Goal: Task Accomplishment & Management: Complete application form

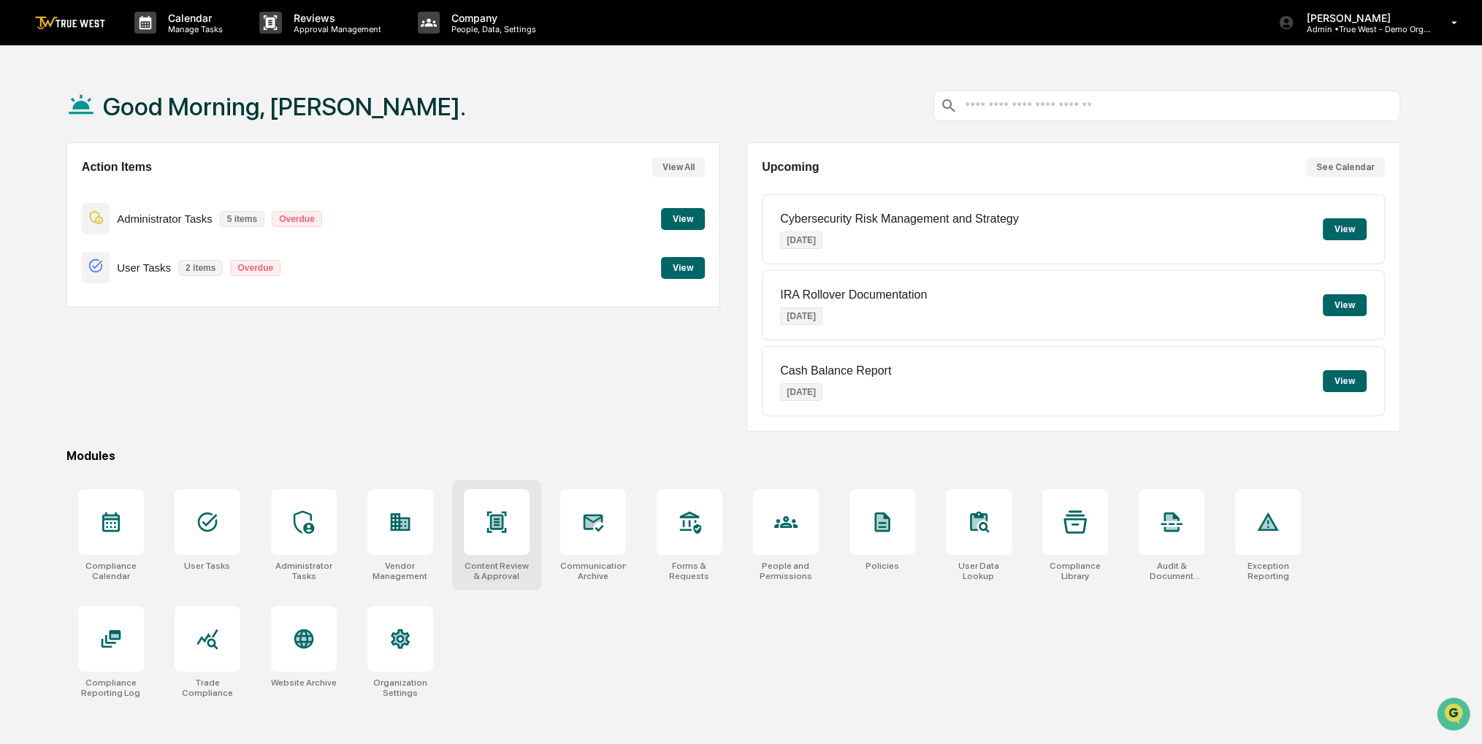
click at [465, 523] on div at bounding box center [497, 522] width 66 height 66
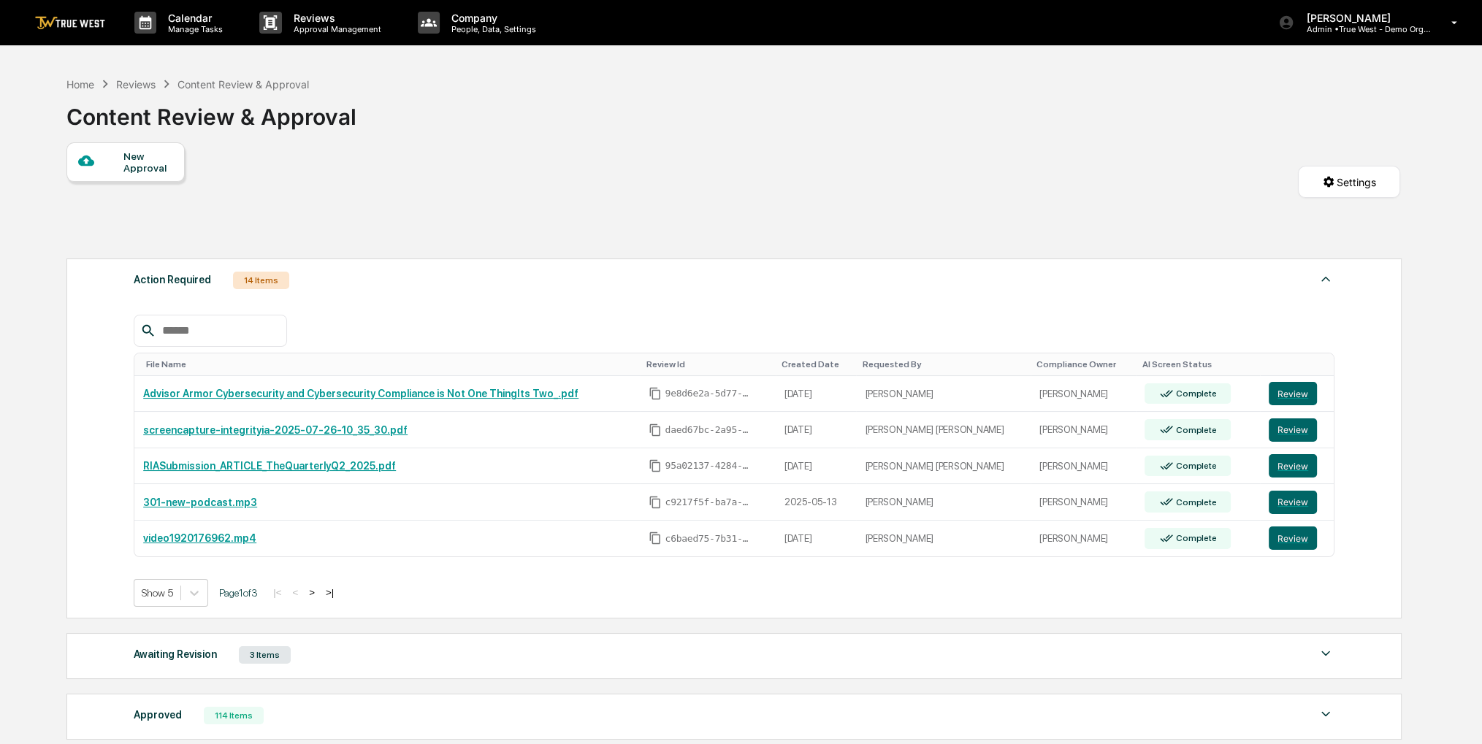
click at [91, 160] on icon at bounding box center [86, 161] width 16 height 16
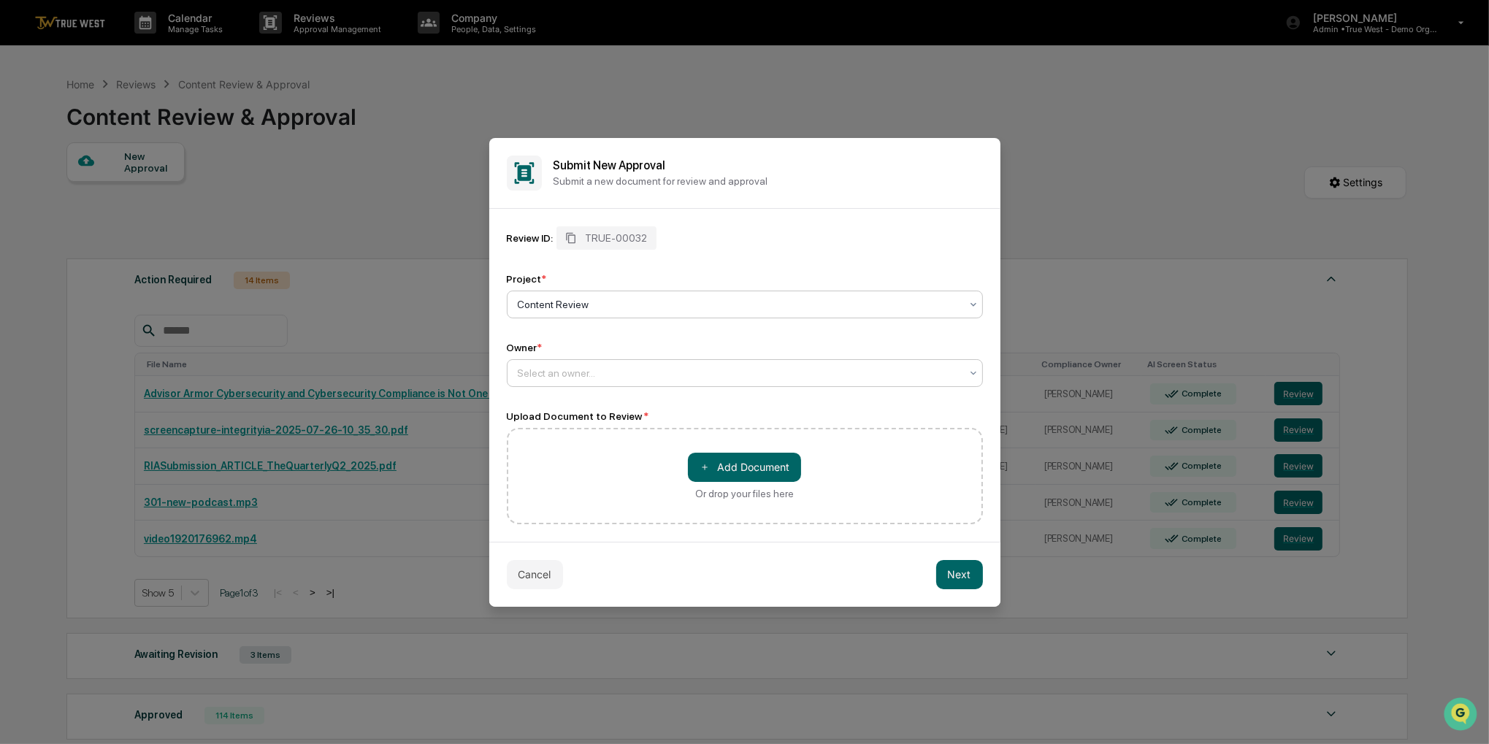
click at [641, 377] on div at bounding box center [739, 373] width 443 height 15
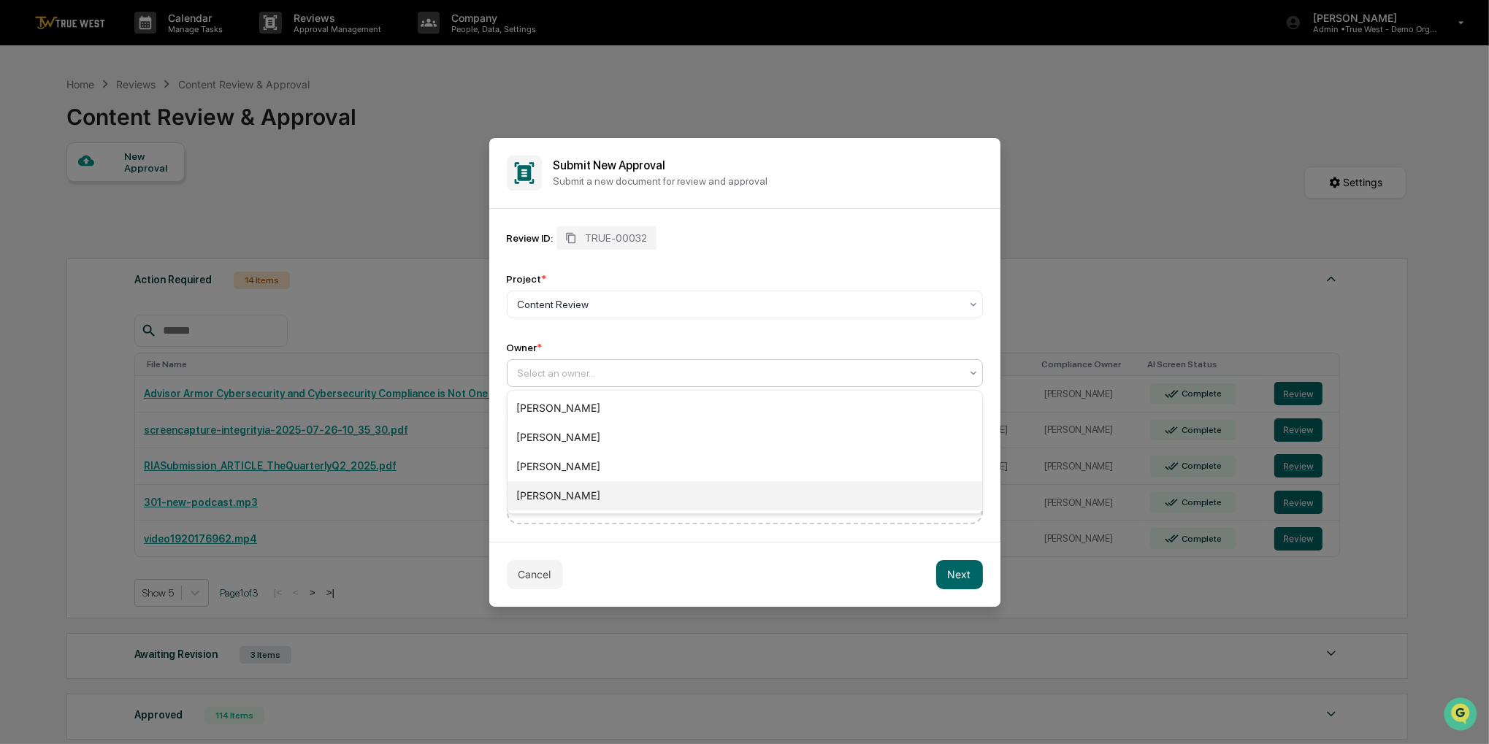
click at [608, 489] on div "[PERSON_NAME]" at bounding box center [745, 495] width 475 height 29
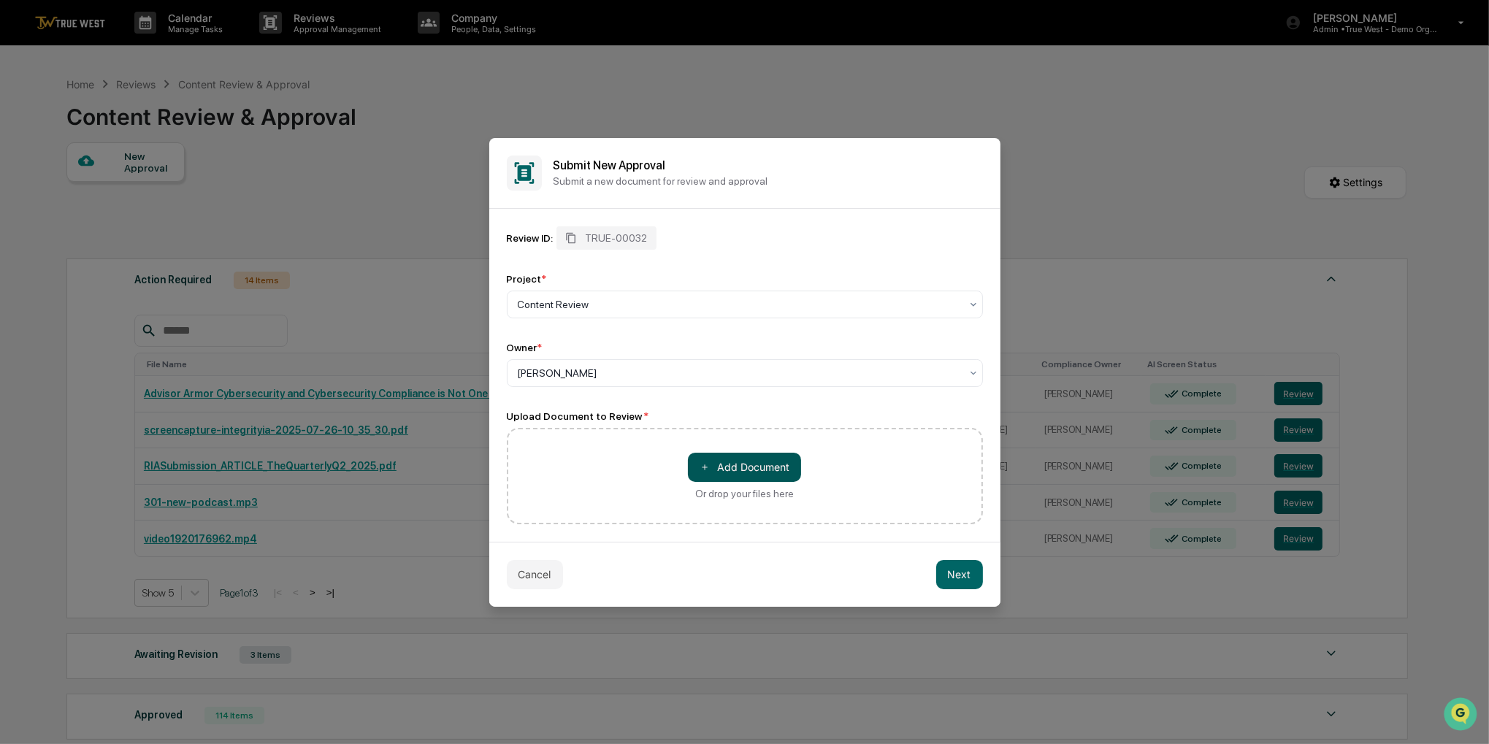
click at [698, 465] on button "＋ Add Document" at bounding box center [744, 467] width 113 height 29
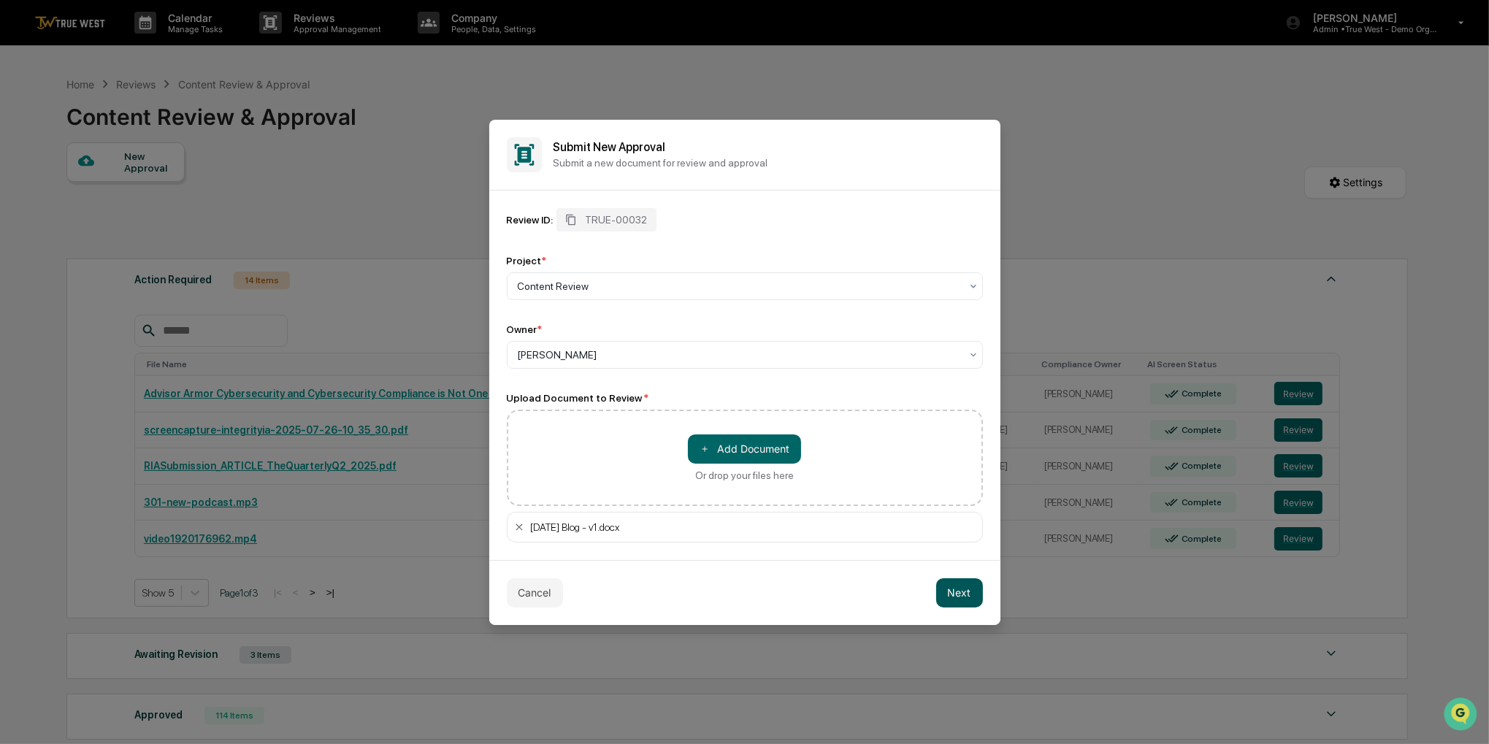
click at [966, 595] on button "Next" at bounding box center [959, 593] width 47 height 29
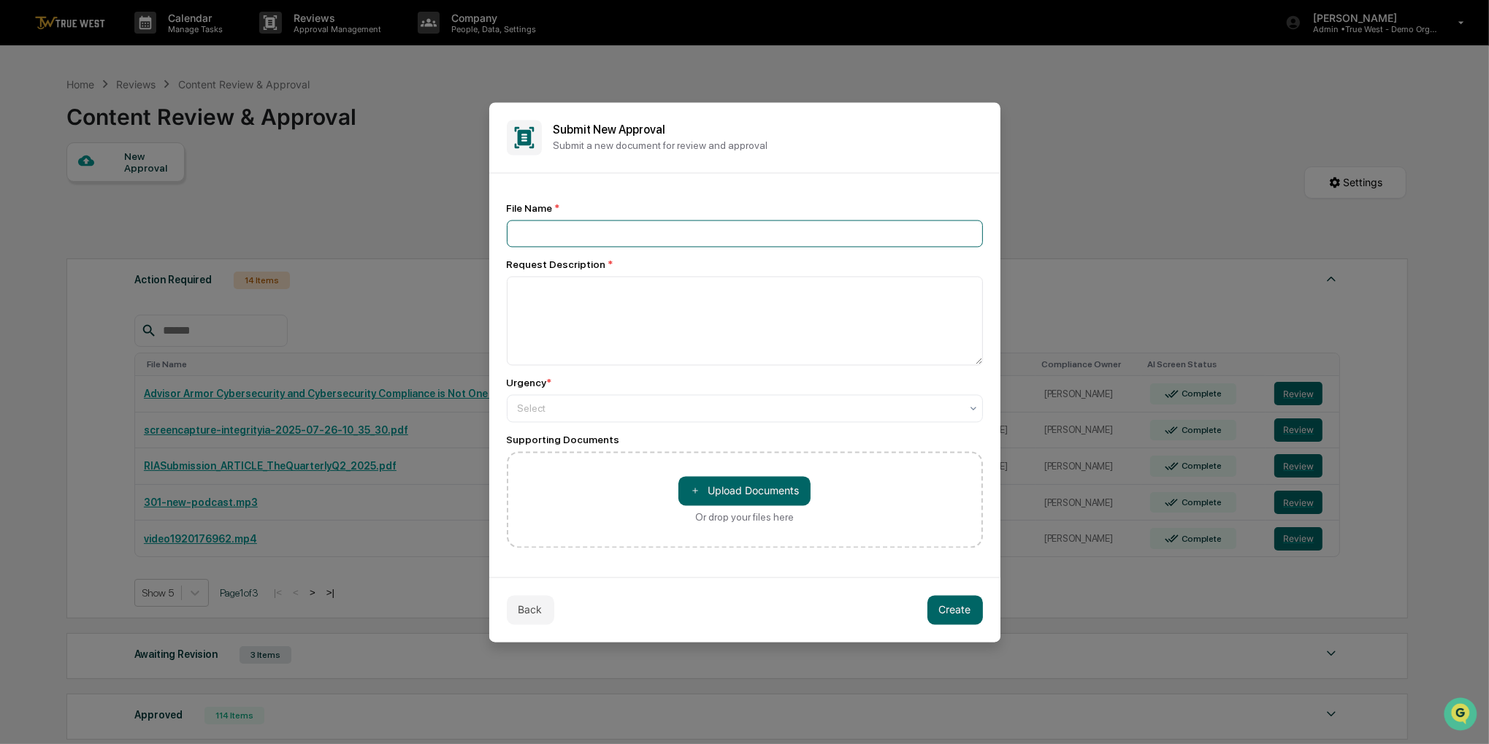
click at [631, 232] on input at bounding box center [745, 233] width 476 height 27
type input "****"
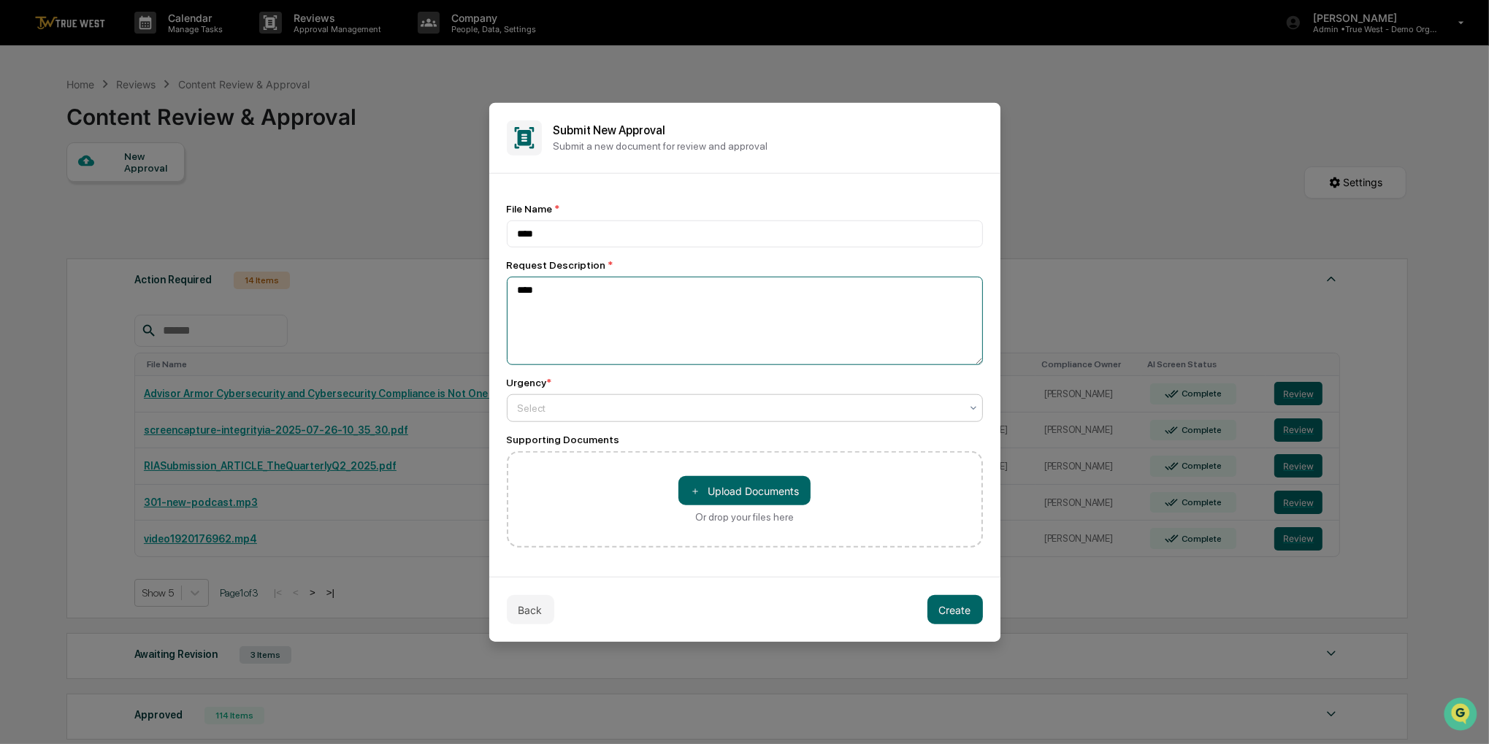
type textarea "****"
click at [623, 405] on div at bounding box center [739, 408] width 443 height 15
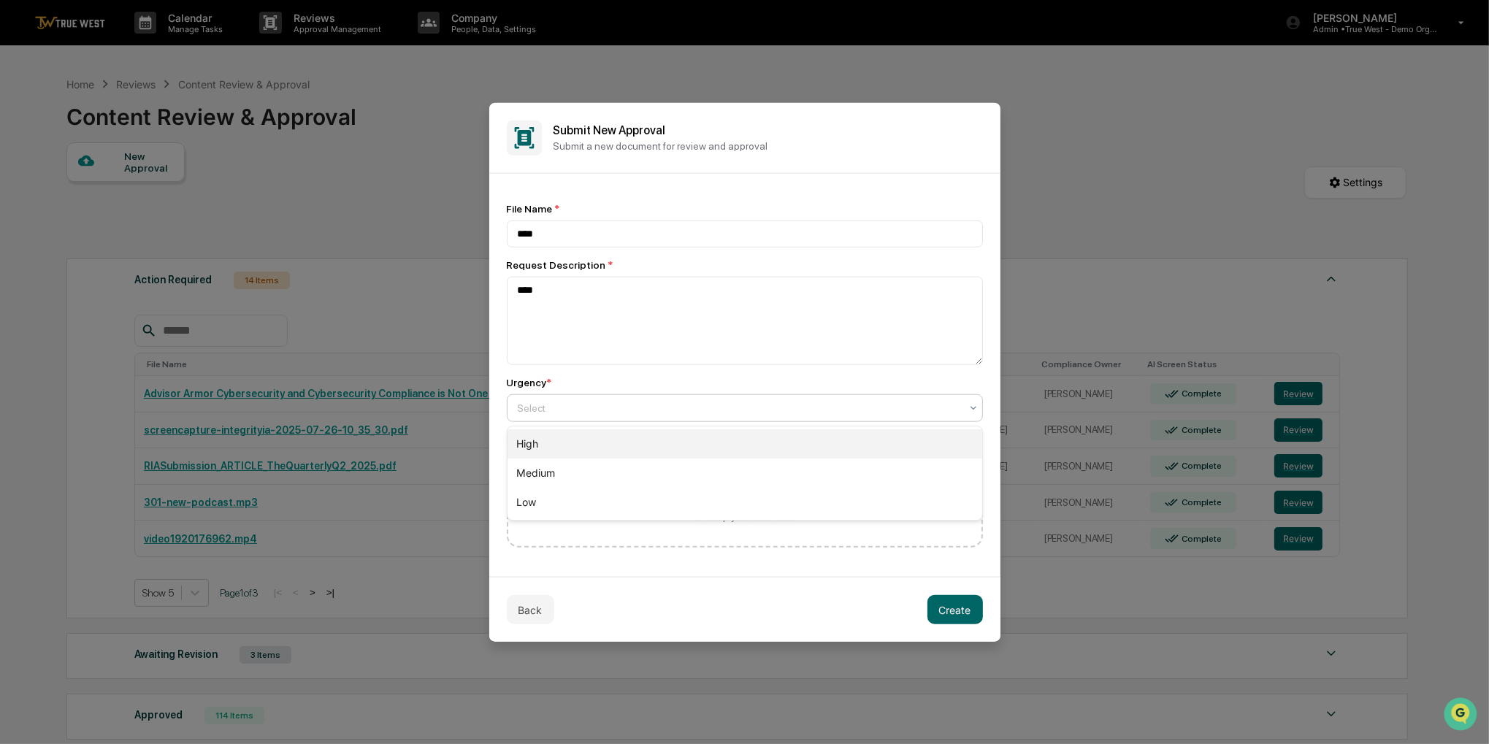
click at [599, 470] on div "Medium" at bounding box center [745, 473] width 475 height 29
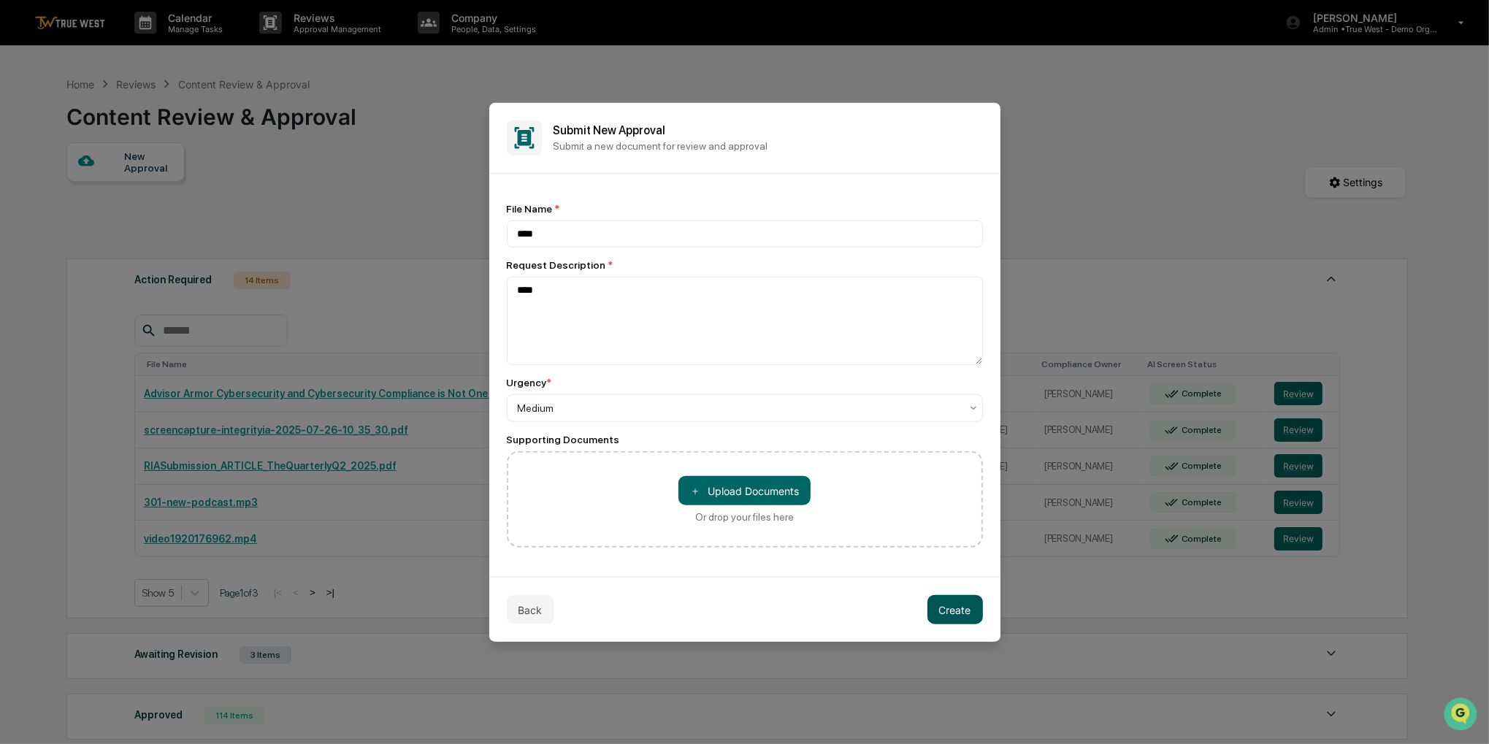
click at [958, 613] on button "Create" at bounding box center [956, 609] width 56 height 29
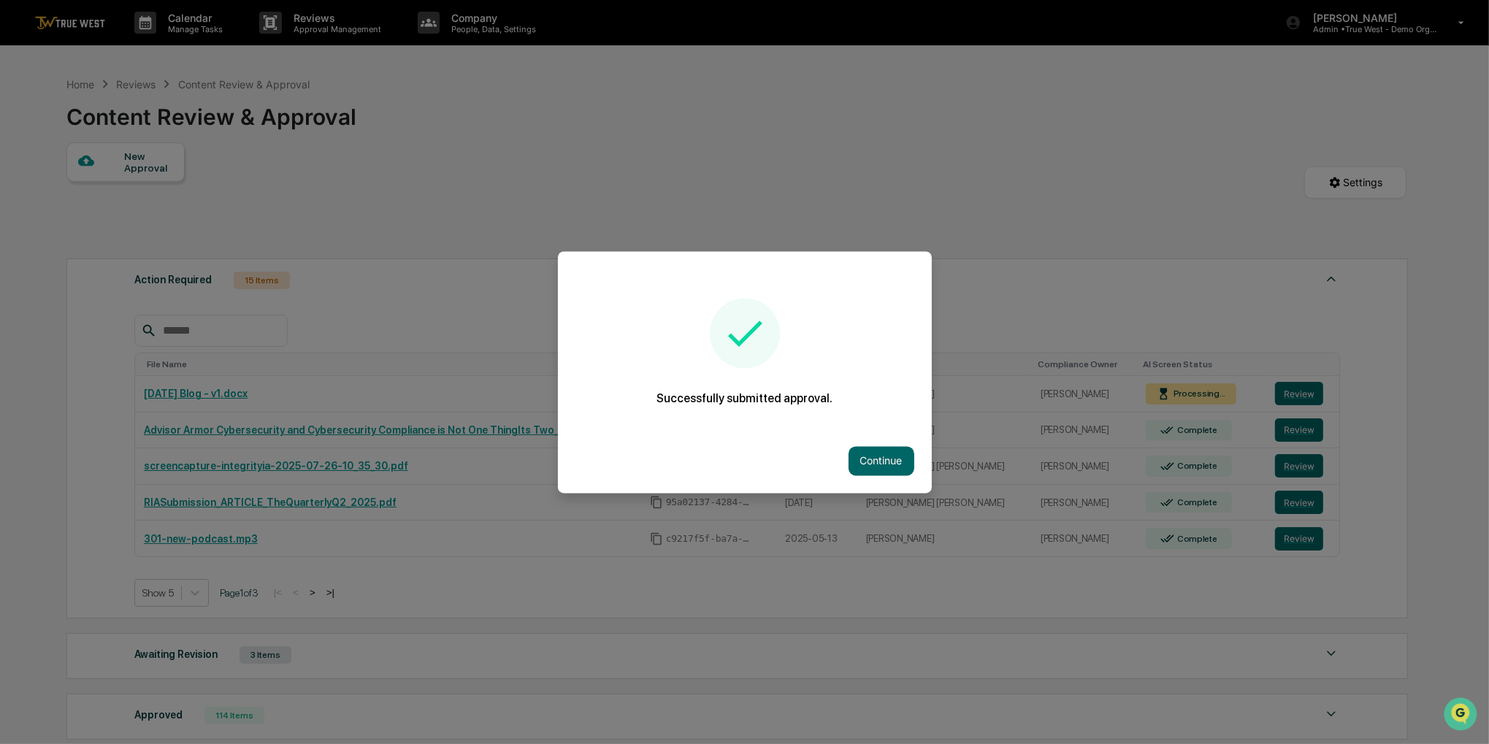
click at [876, 476] on div "Continue" at bounding box center [745, 461] width 374 height 64
click at [874, 468] on button "Continue" at bounding box center [882, 460] width 66 height 29
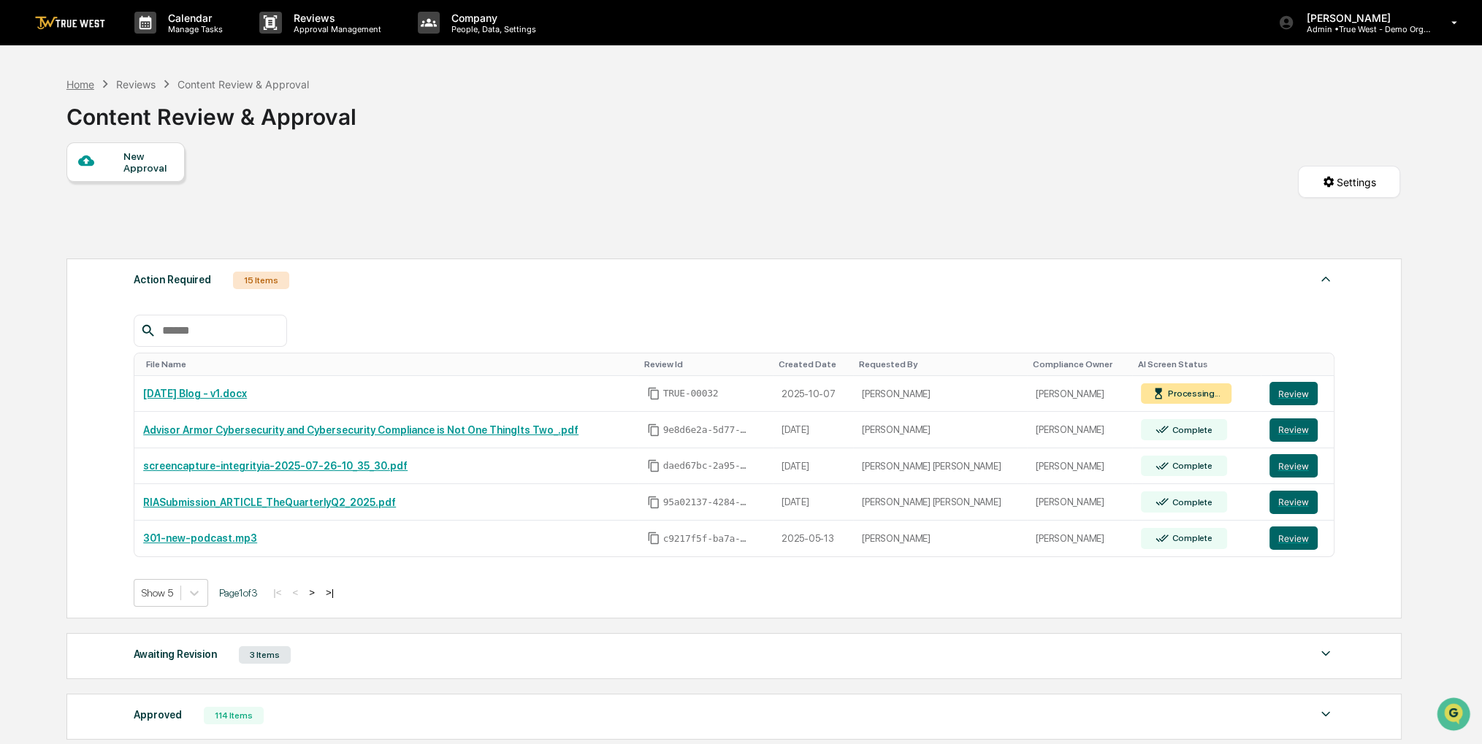
click at [82, 84] on div "Home" at bounding box center [80, 84] width 28 height 12
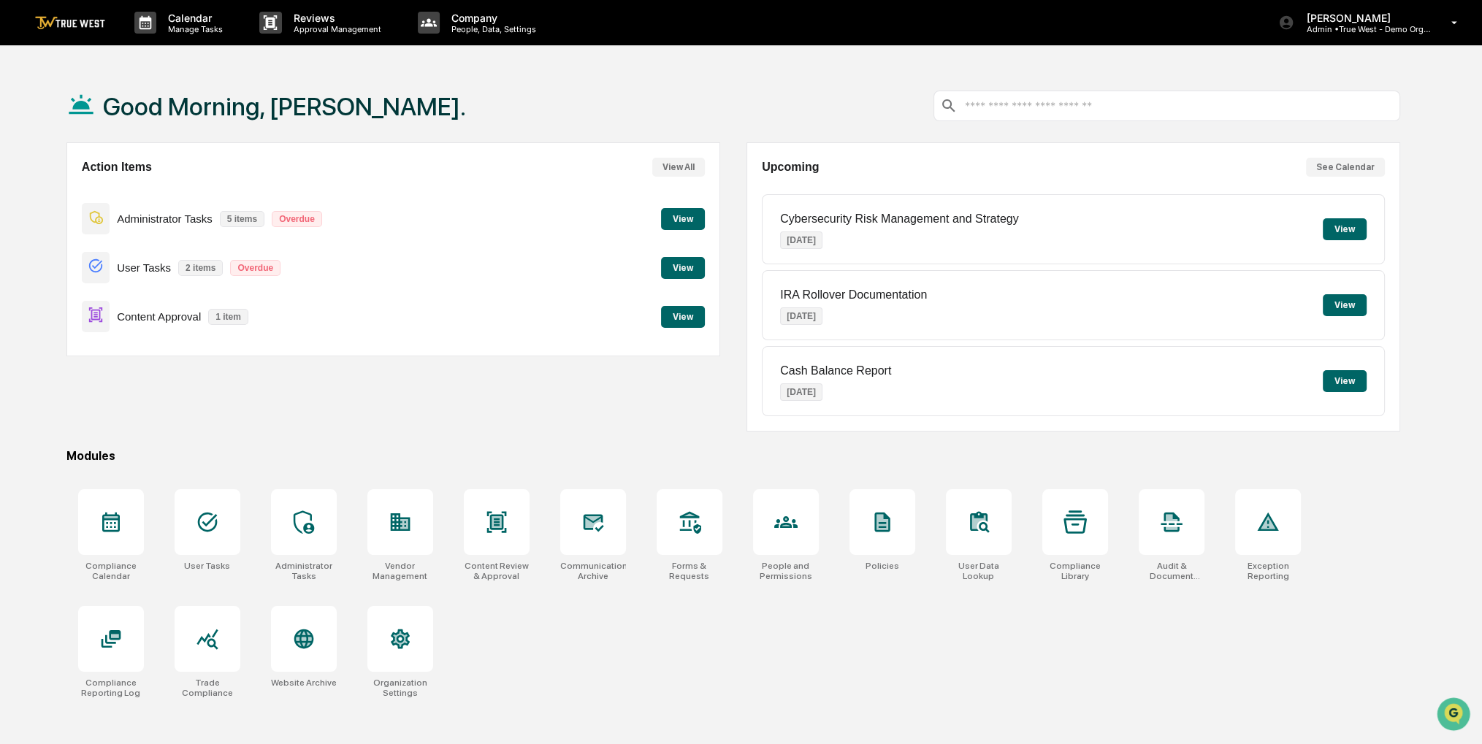
click at [687, 326] on button "View" at bounding box center [683, 317] width 44 height 22
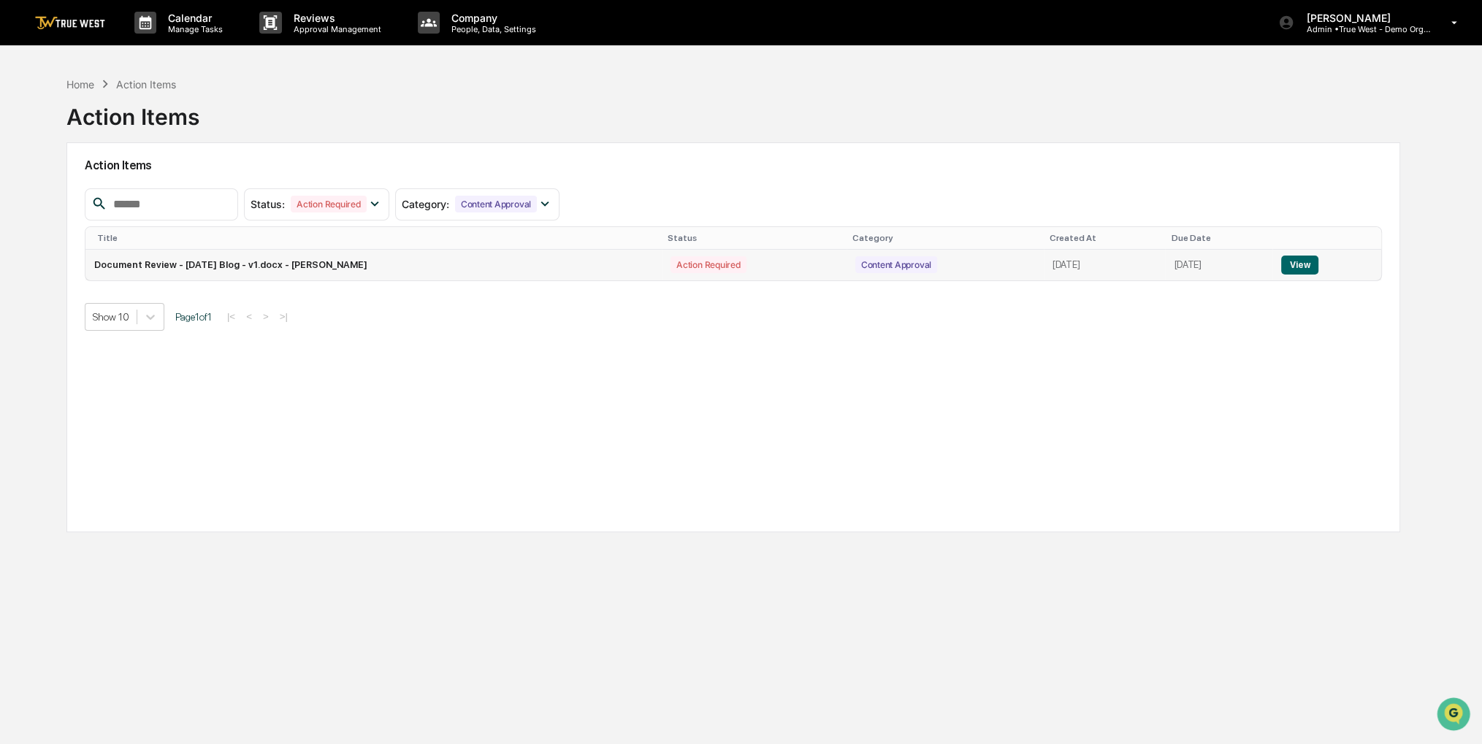
click at [1306, 259] on button "View" at bounding box center [1299, 265] width 37 height 19
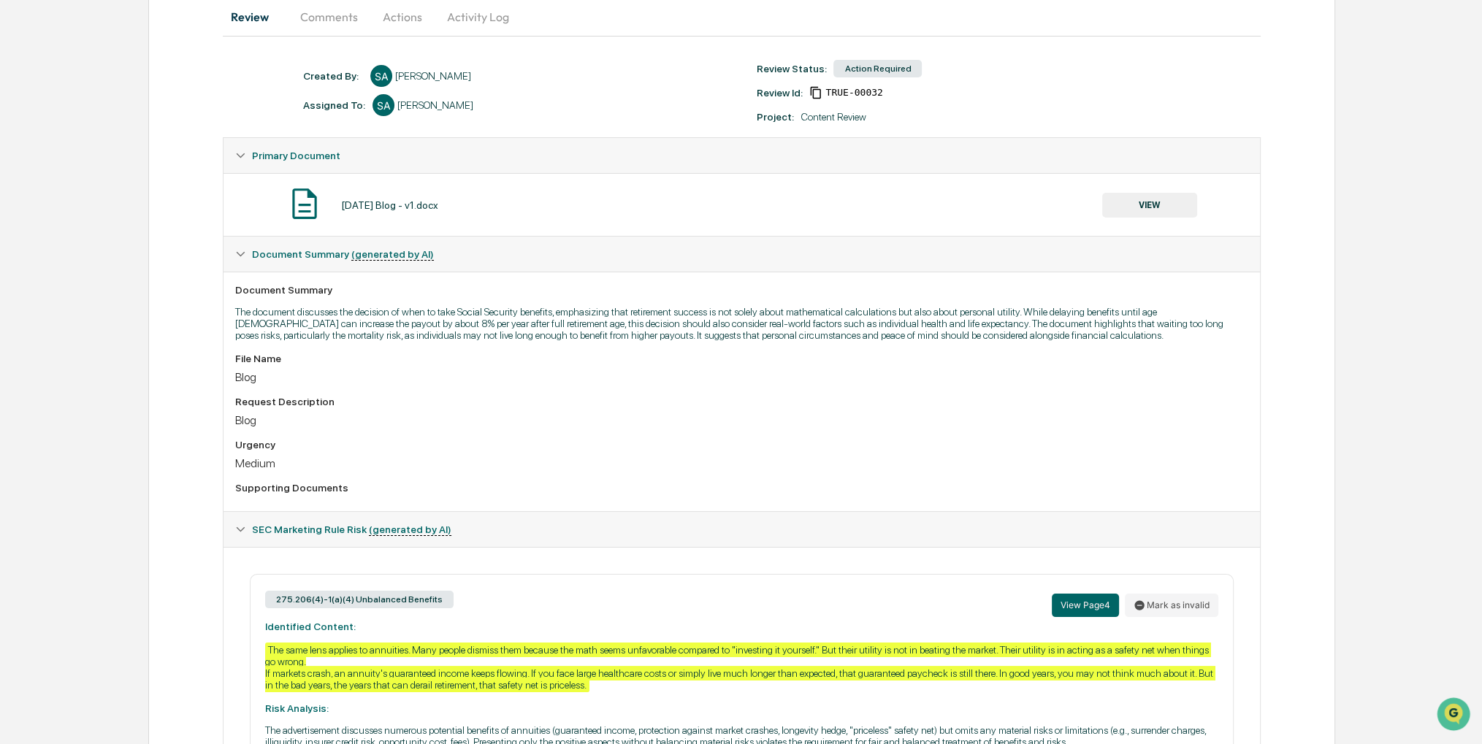
scroll to position [271, 0]
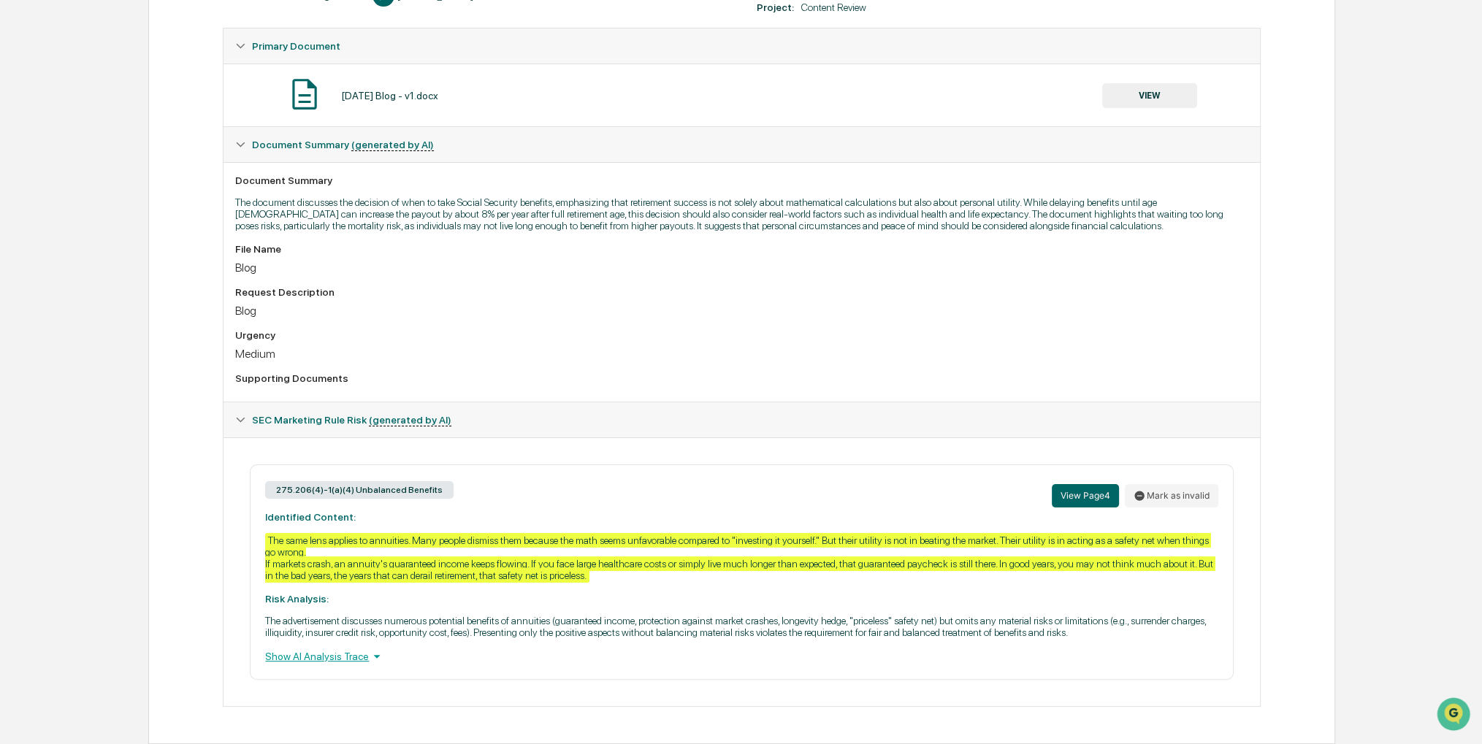
drag, startPoint x: 766, startPoint y: 312, endPoint x: 713, endPoint y: 305, distance: 53.1
click at [713, 305] on div "Blog" at bounding box center [741, 311] width 1012 height 14
drag, startPoint x: 721, startPoint y: 315, endPoint x: 656, endPoint y: 347, distance: 72.5
click at [656, 347] on div "Medium" at bounding box center [741, 354] width 1012 height 14
click at [1183, 497] on button "Mark as invalid" at bounding box center [1172, 495] width 94 height 23
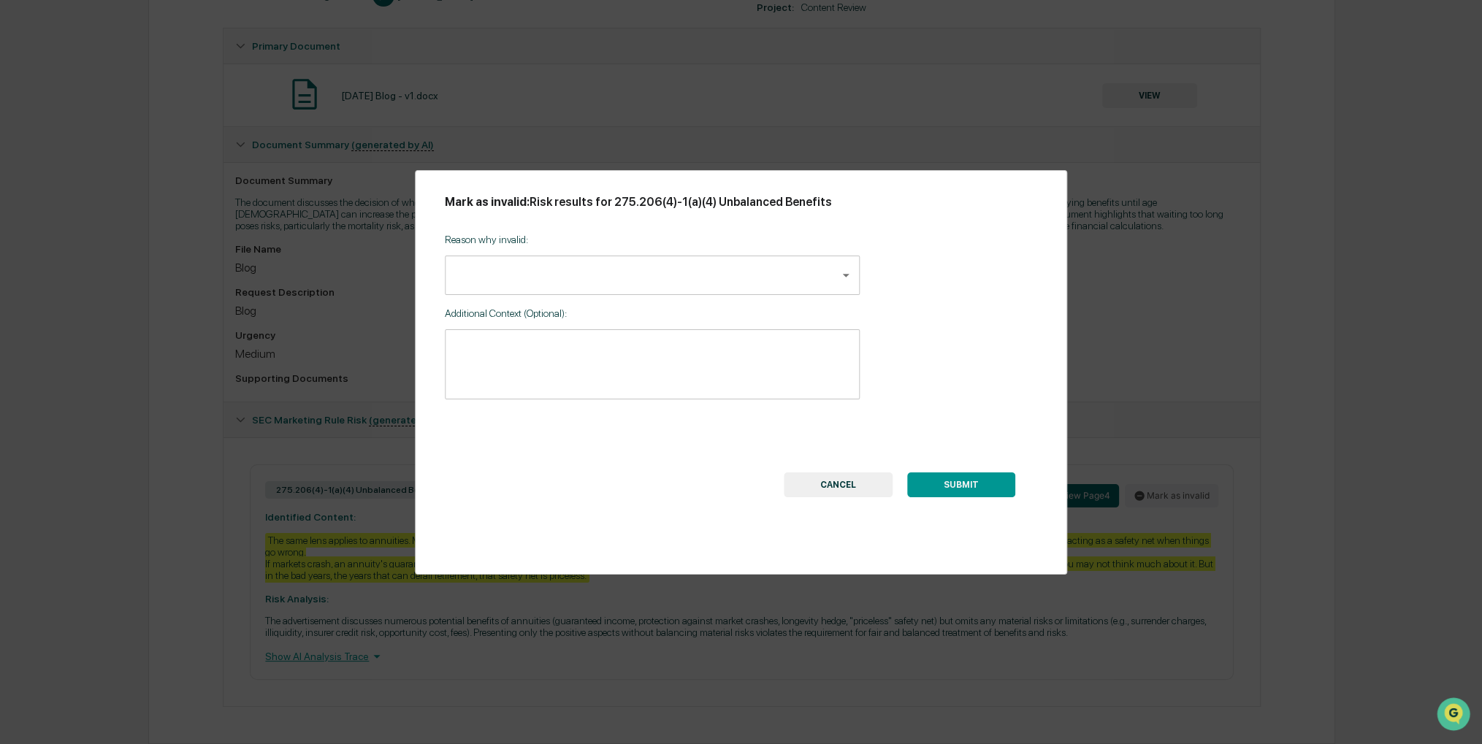
click at [748, 274] on body "Calendar Manage Tasks Reviews Approval Management Company People, Data, Setting…" at bounding box center [741, 241] width 1482 height 1005
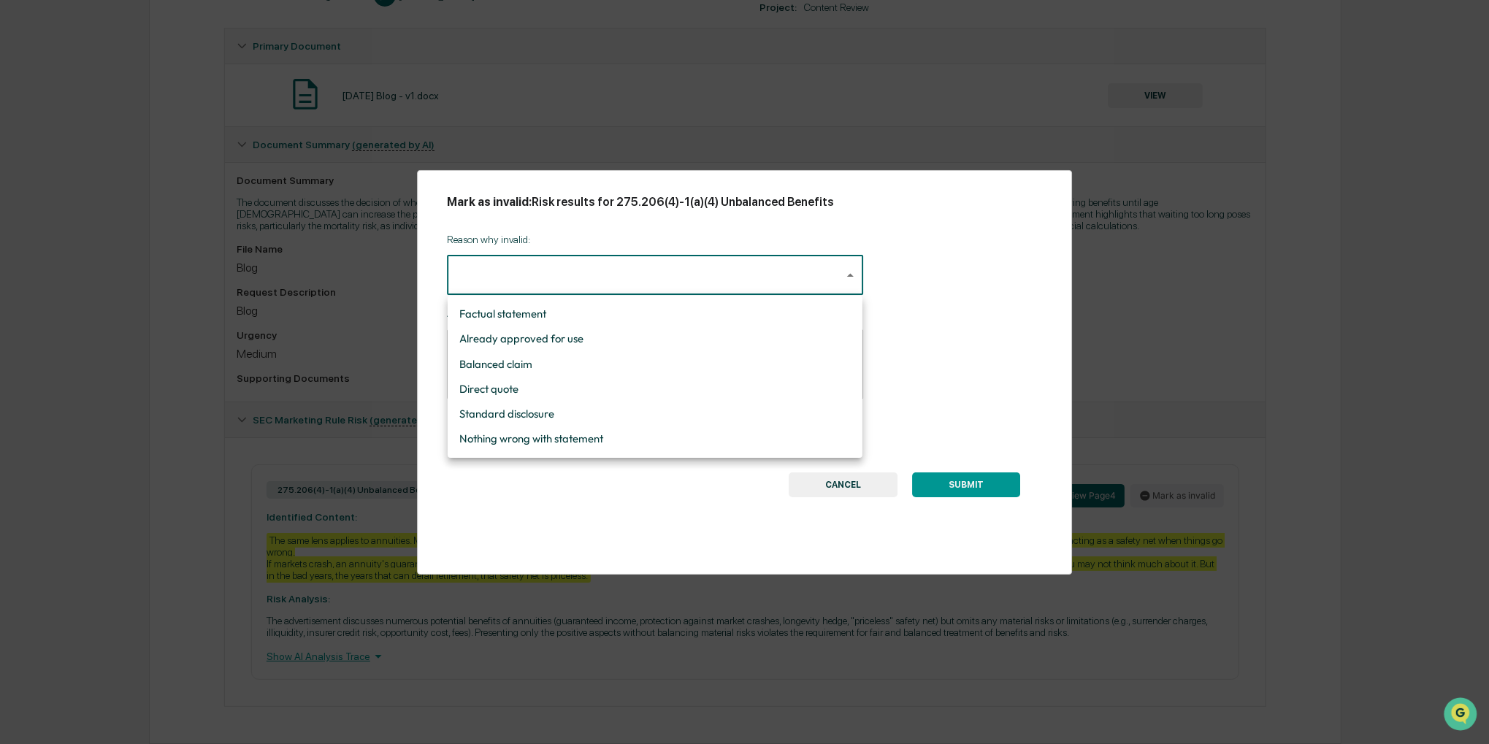
click at [626, 434] on li "Nothing wrong with statement" at bounding box center [655, 439] width 415 height 25
type input "**********"
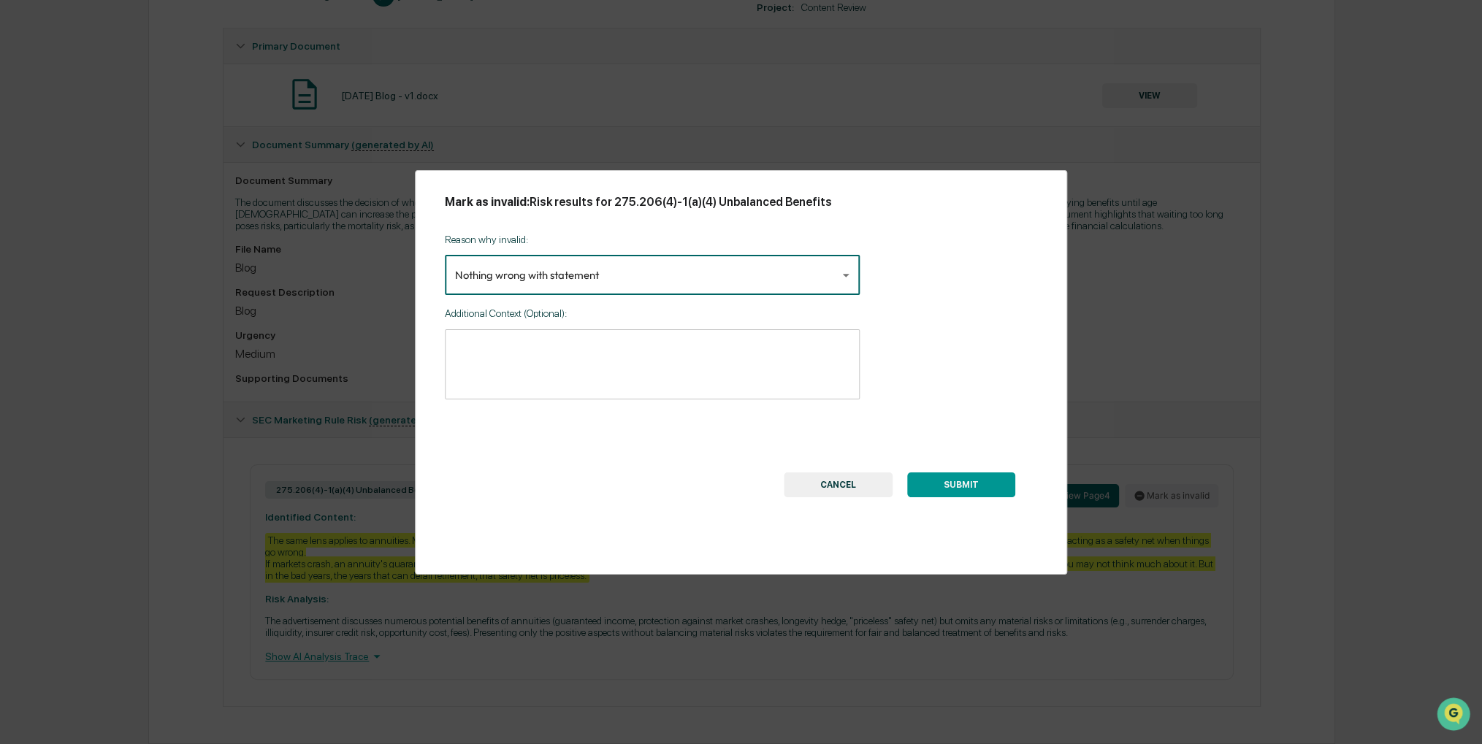
click at [626, 354] on textarea at bounding box center [652, 365] width 394 height 46
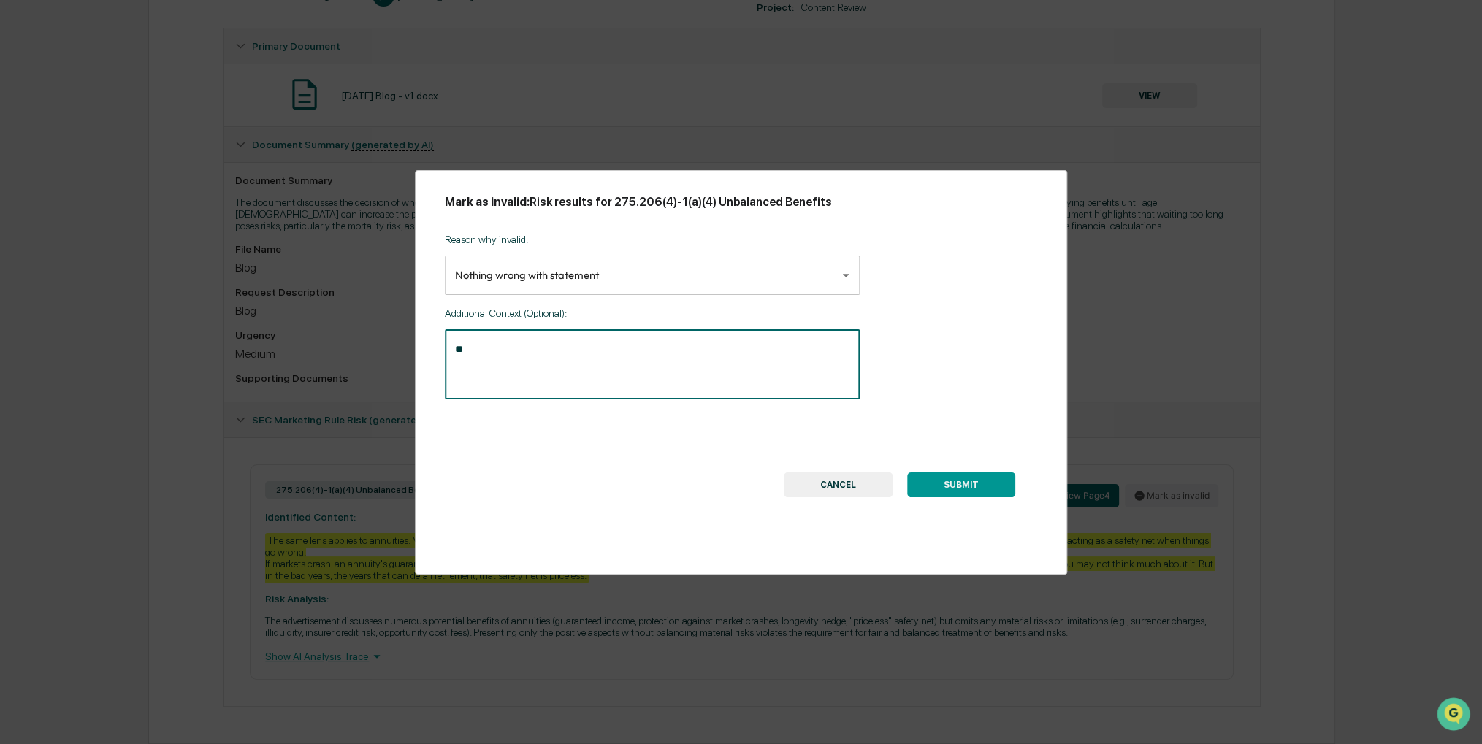
type textarea "*"
type textarea "**********"
click at [943, 487] on button "SUBMIT" at bounding box center [961, 485] width 108 height 25
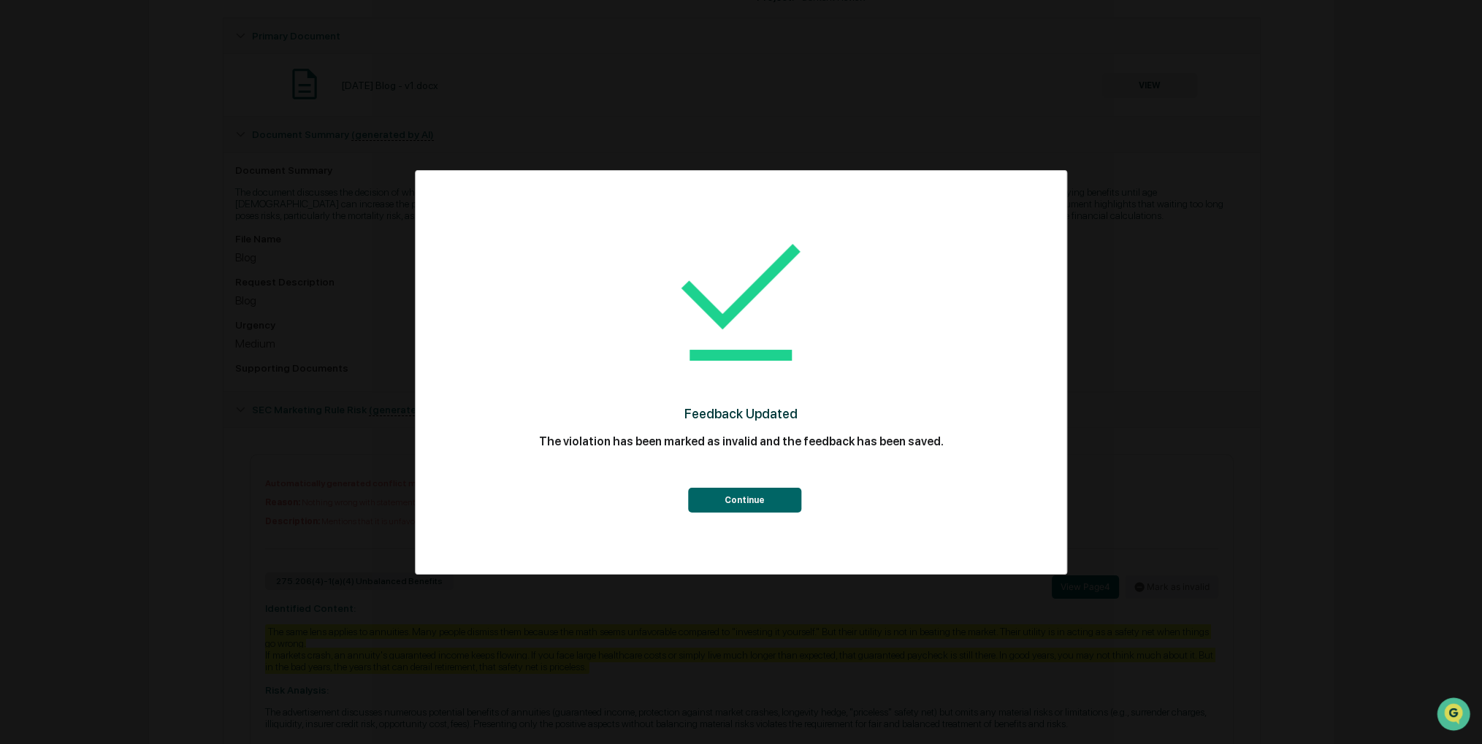
click at [748, 502] on button "Continue" at bounding box center [744, 500] width 113 height 25
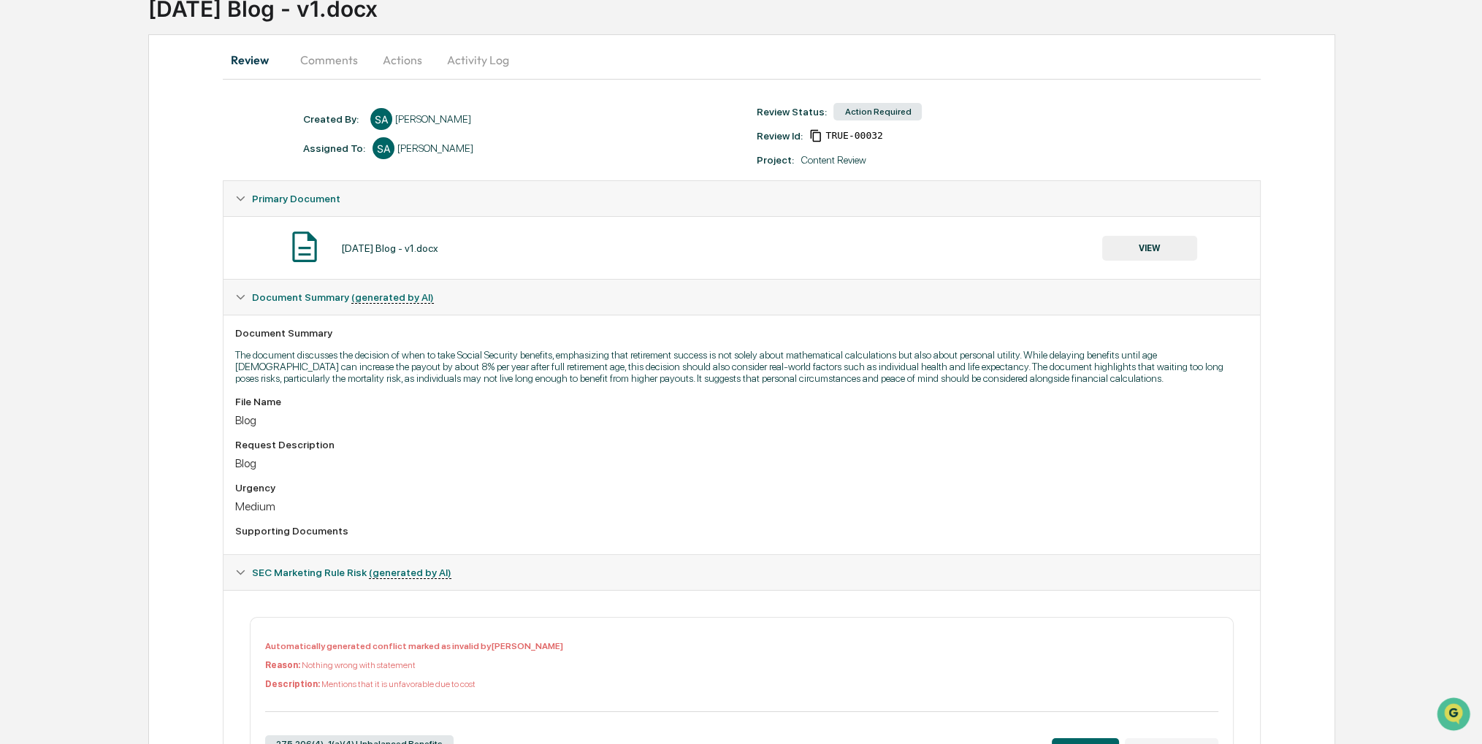
scroll to position [0, 0]
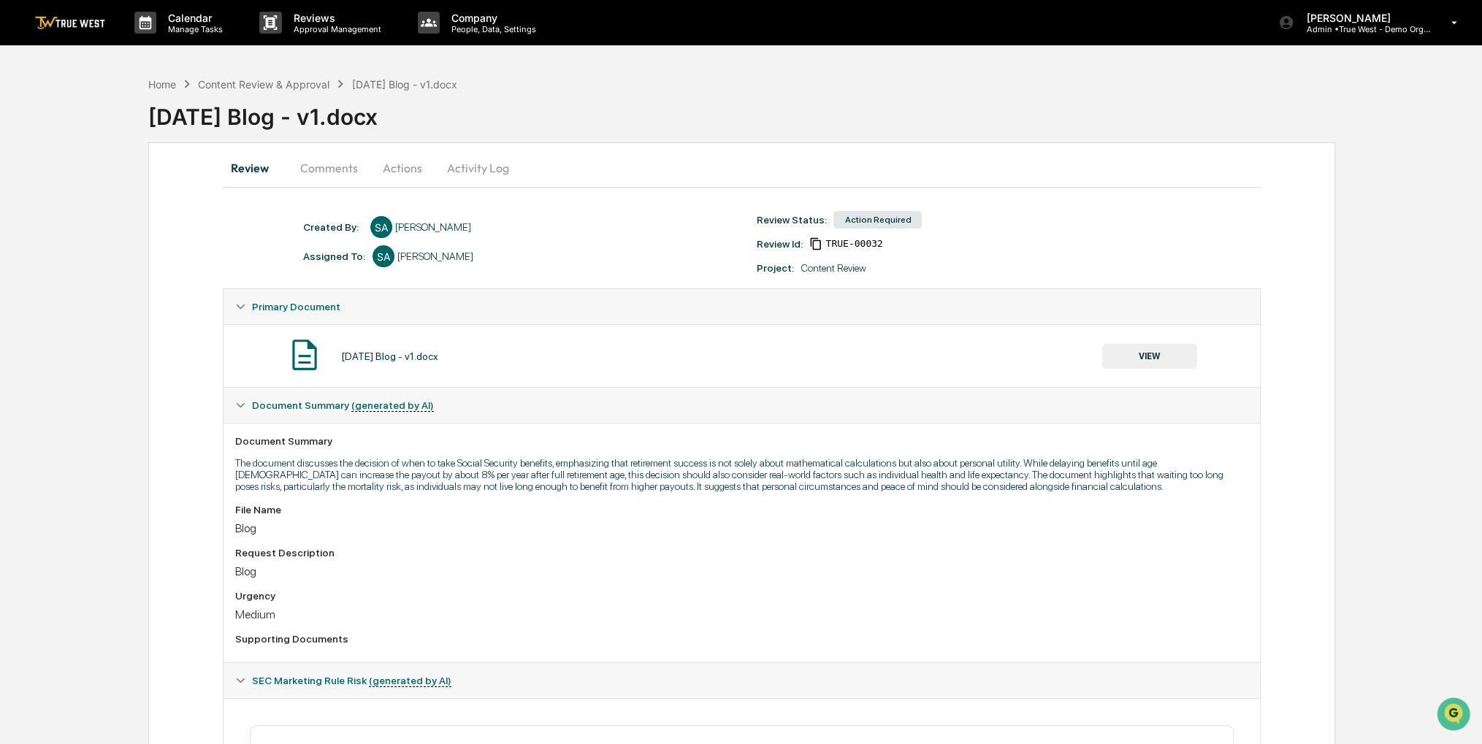
click at [418, 169] on button "Actions" at bounding box center [403, 167] width 66 height 35
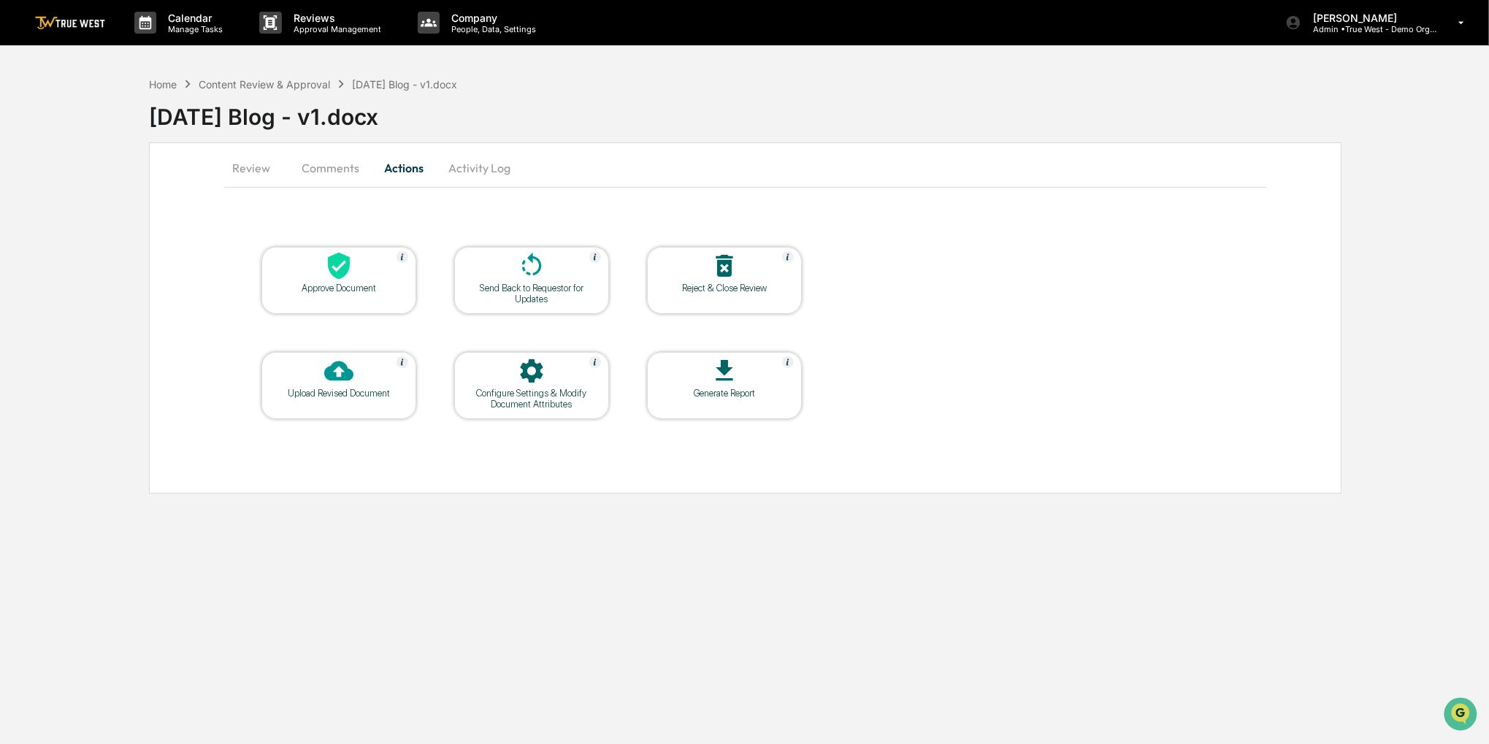
click at [332, 294] on div "Approve Document" at bounding box center [339, 280] width 155 height 67
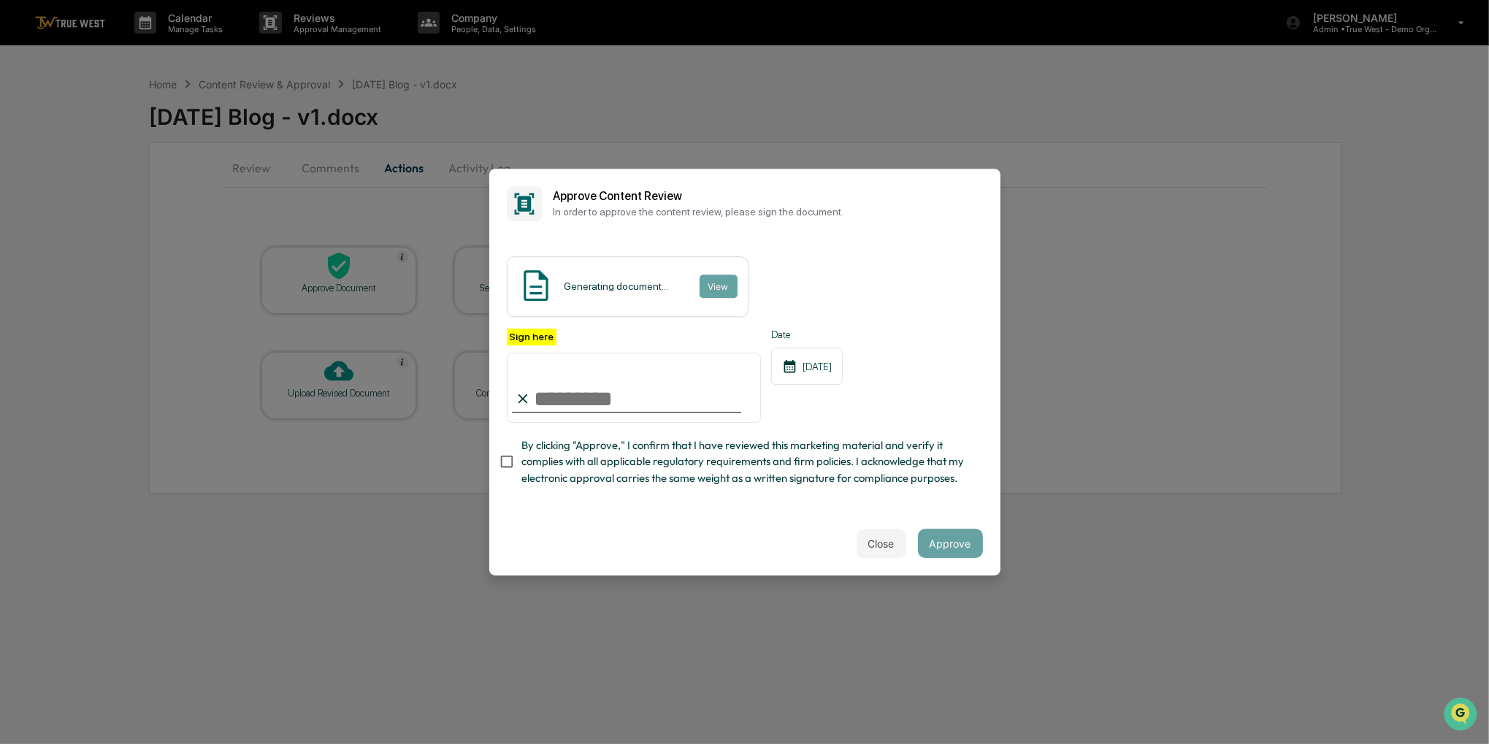
click at [575, 472] on span "By clicking "Approve," I confirm that I have reviewed this marketing material a…" at bounding box center [747, 462] width 450 height 49
click at [568, 374] on input "Sign here" at bounding box center [634, 388] width 255 height 70
type input "**********"
click at [941, 552] on button "Approve" at bounding box center [950, 543] width 65 height 29
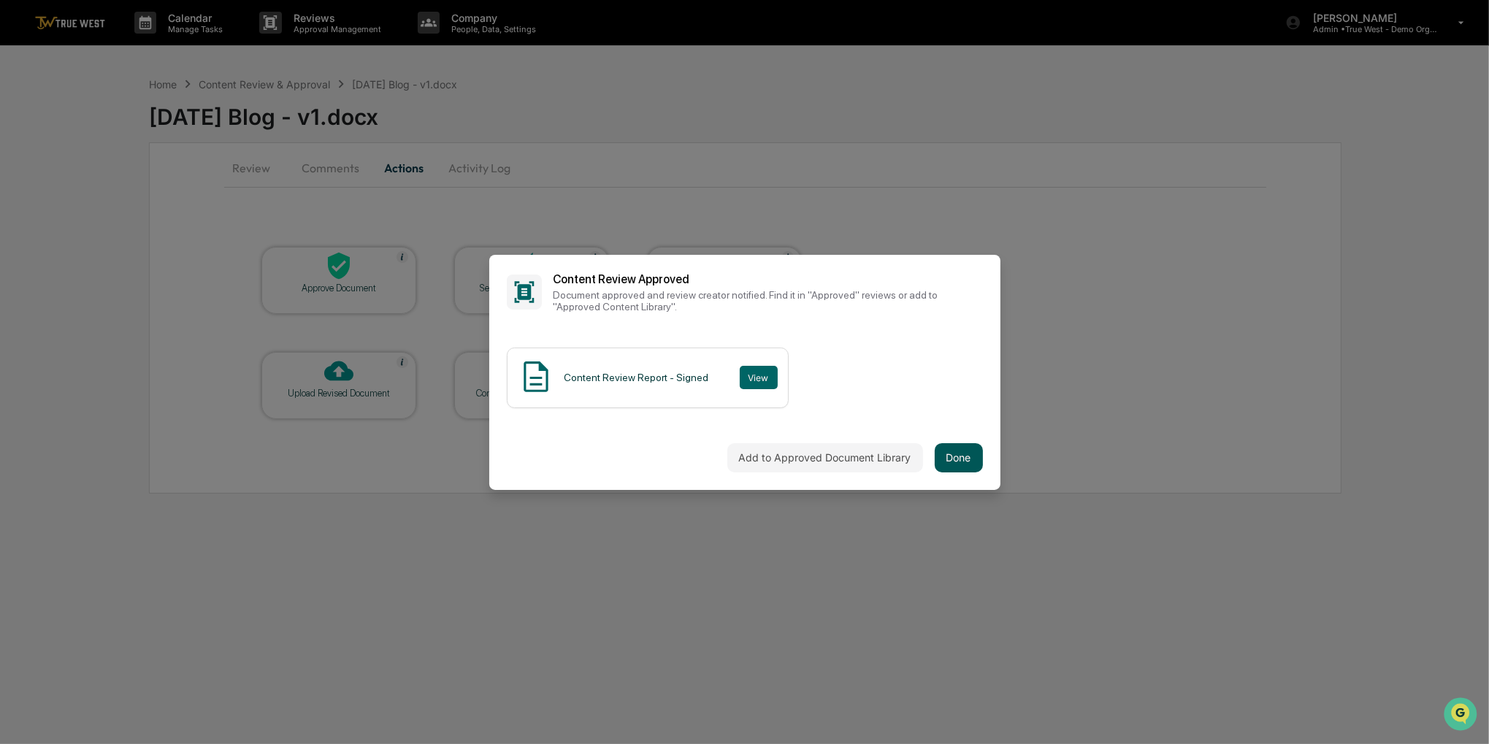
click at [964, 453] on button "Done" at bounding box center [959, 457] width 48 height 29
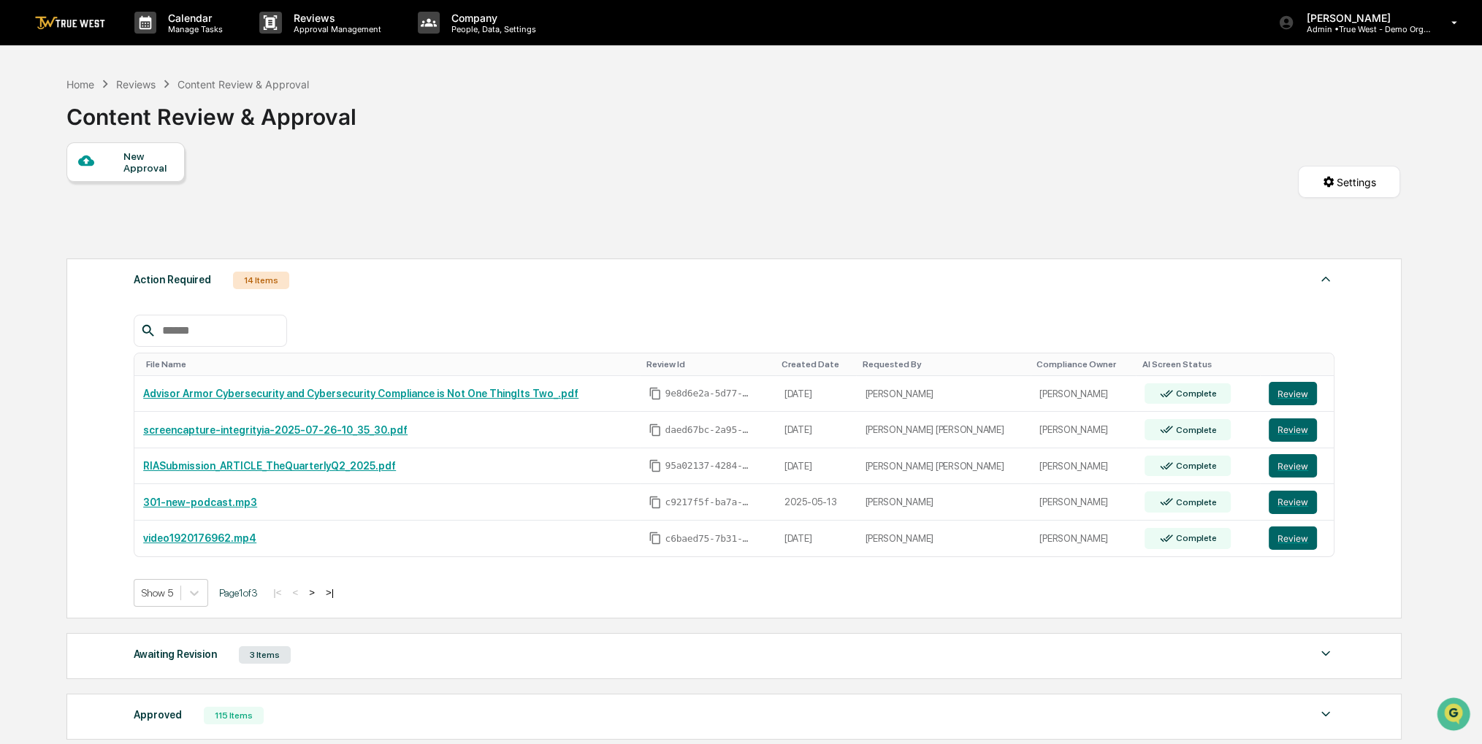
click at [155, 167] on div "New Approval" at bounding box center [147, 161] width 49 height 23
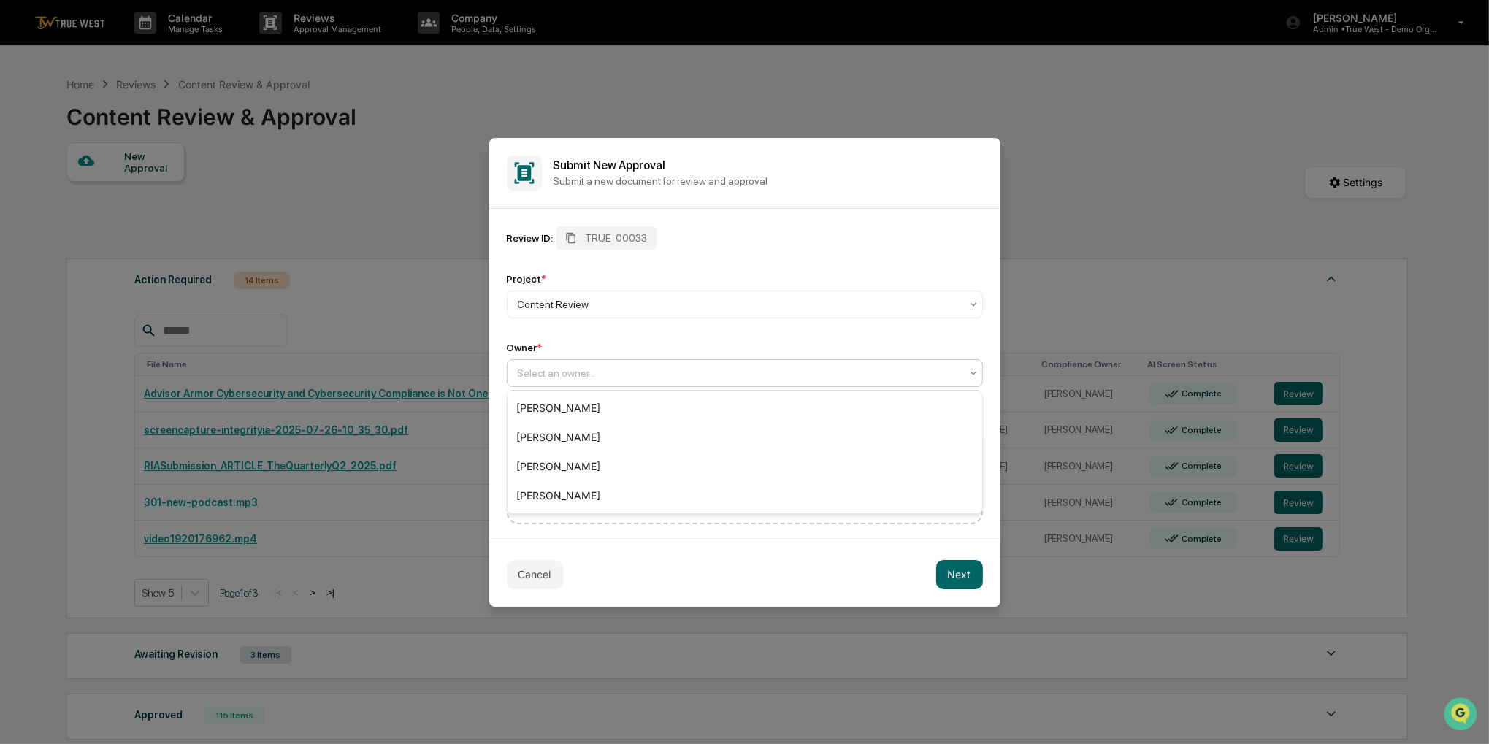
click at [663, 369] on div at bounding box center [739, 373] width 443 height 15
click at [575, 492] on div "[PERSON_NAME]" at bounding box center [745, 495] width 475 height 29
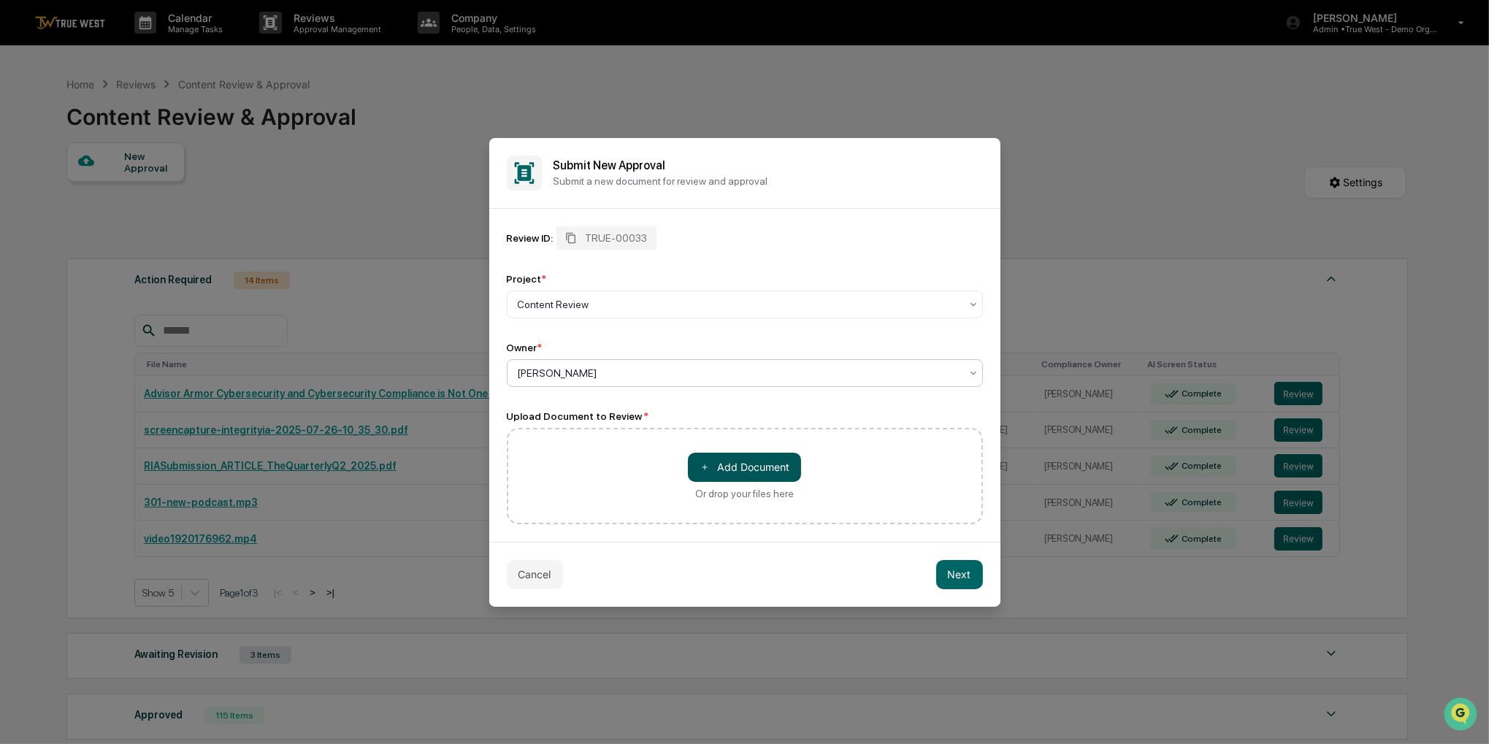
click at [722, 467] on button "＋ Add Document" at bounding box center [744, 467] width 113 height 29
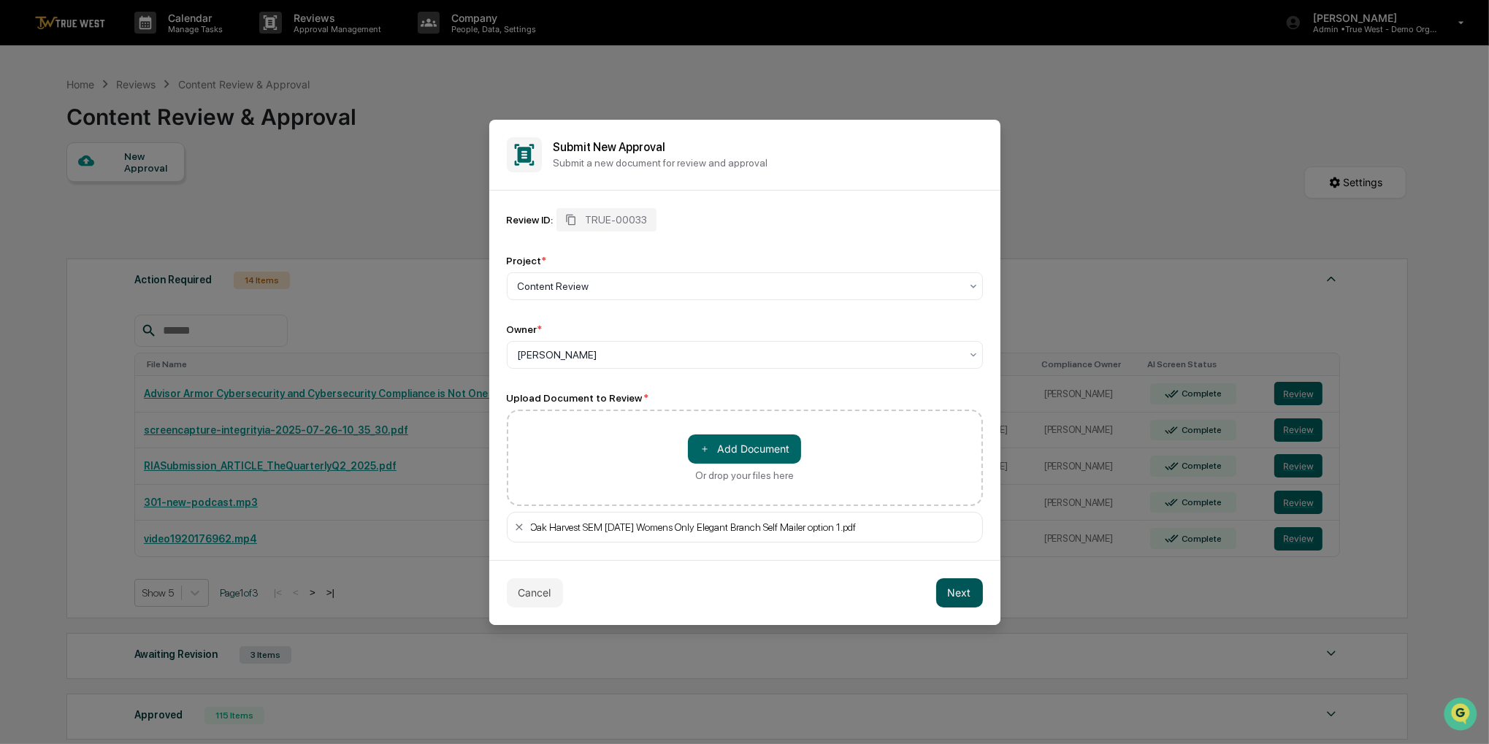
click at [958, 586] on button "Next" at bounding box center [959, 593] width 47 height 29
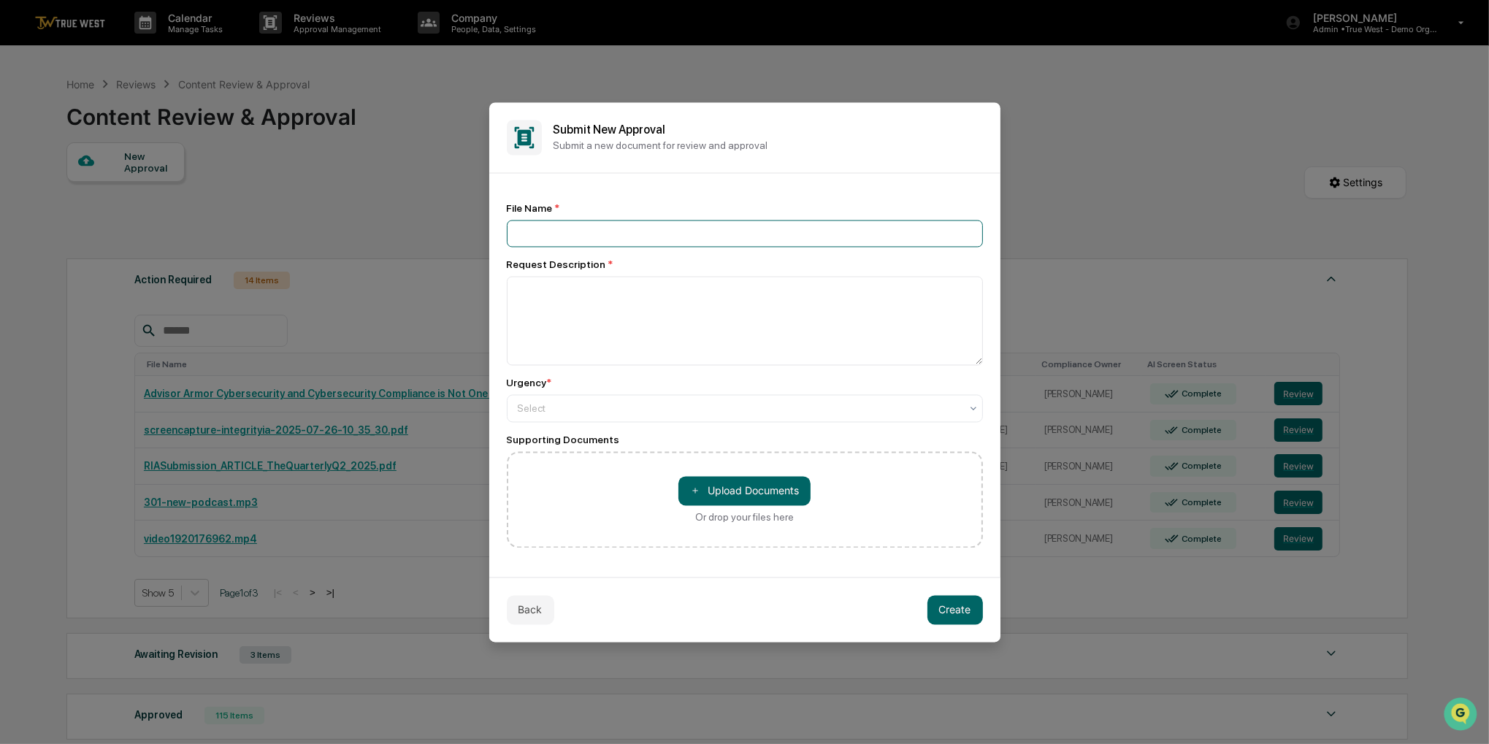
click at [668, 237] on input at bounding box center [745, 233] width 476 height 27
type input "**********"
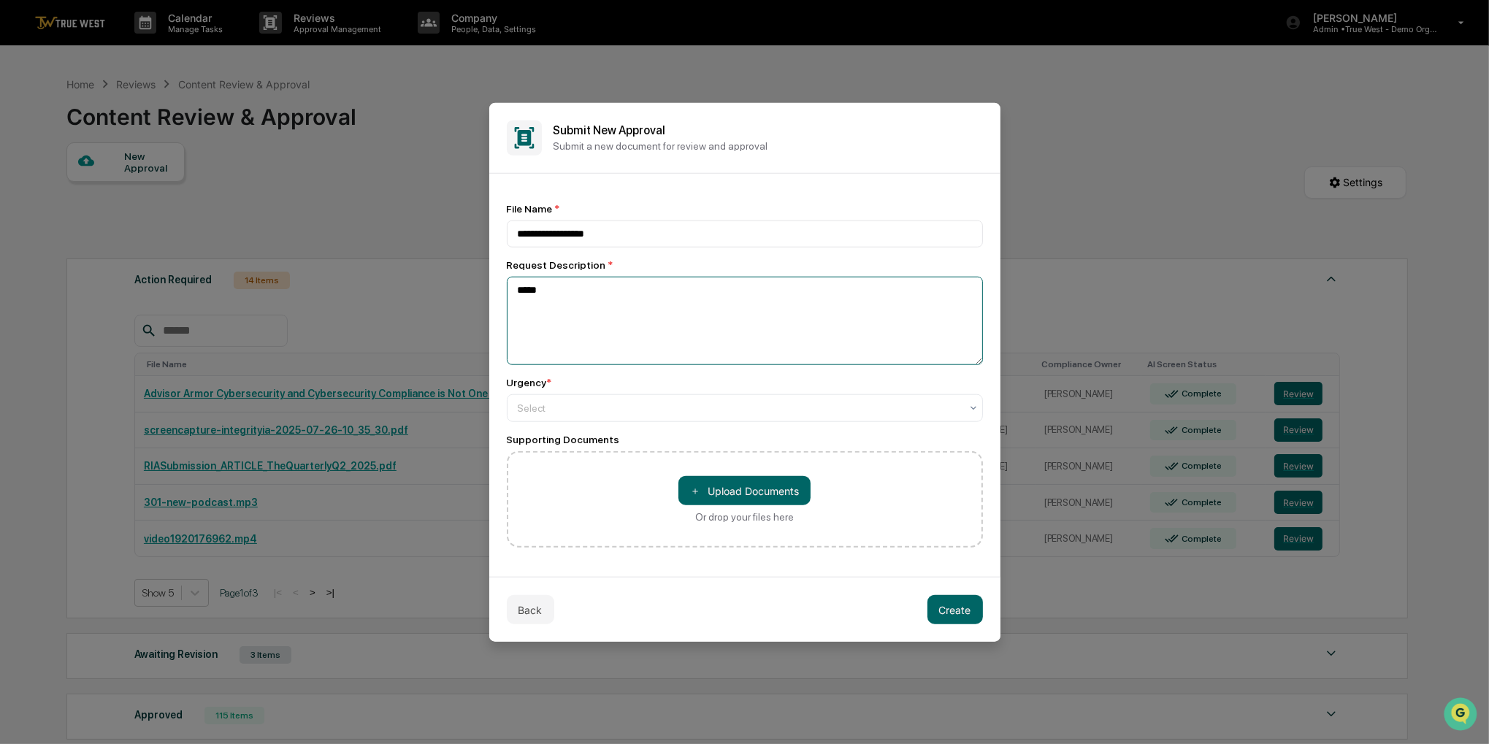
type textarea "*****"
click at [725, 429] on div "**********" at bounding box center [745, 375] width 476 height 346
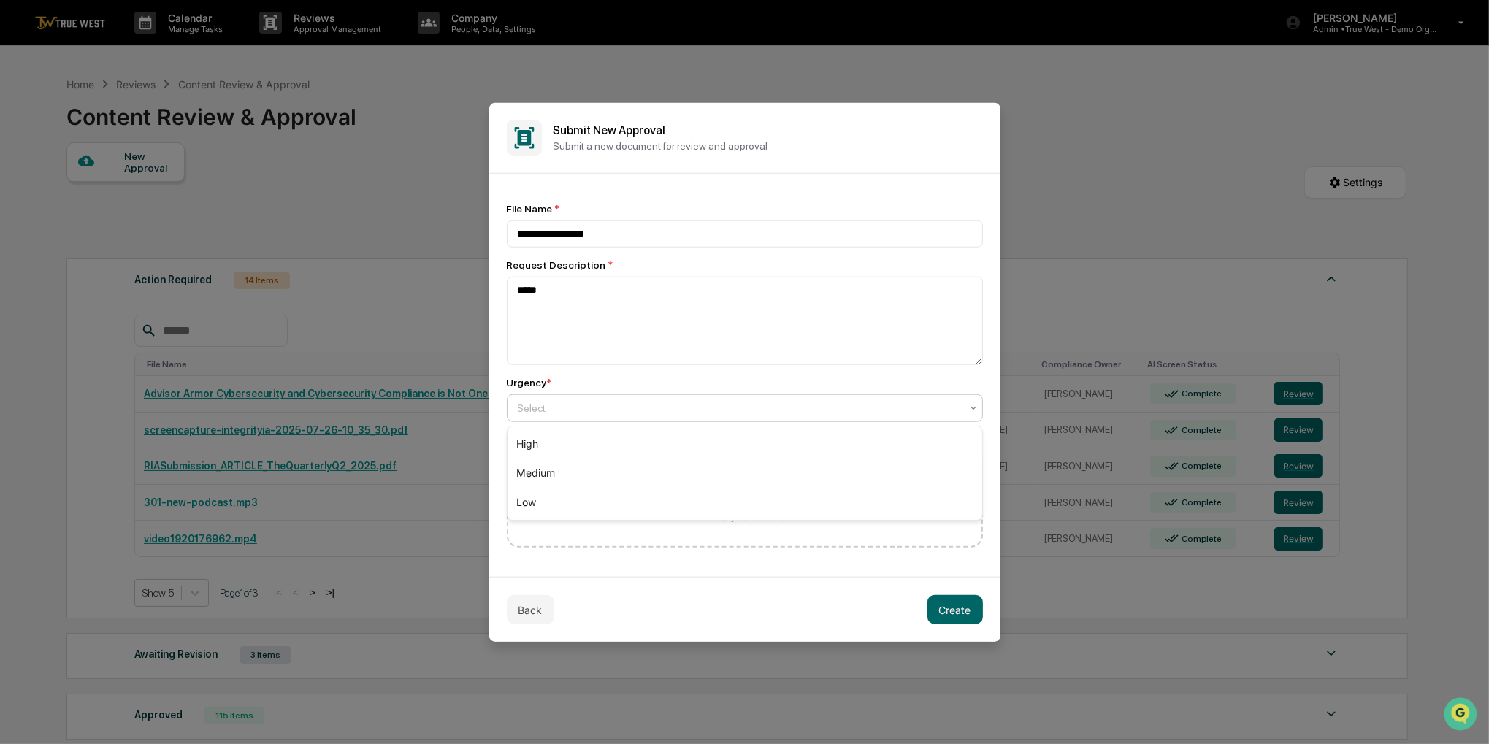
click at [728, 416] on div at bounding box center [739, 408] width 443 height 15
click at [653, 484] on div "Medium" at bounding box center [745, 473] width 475 height 29
click at [945, 612] on button "Create" at bounding box center [956, 609] width 56 height 29
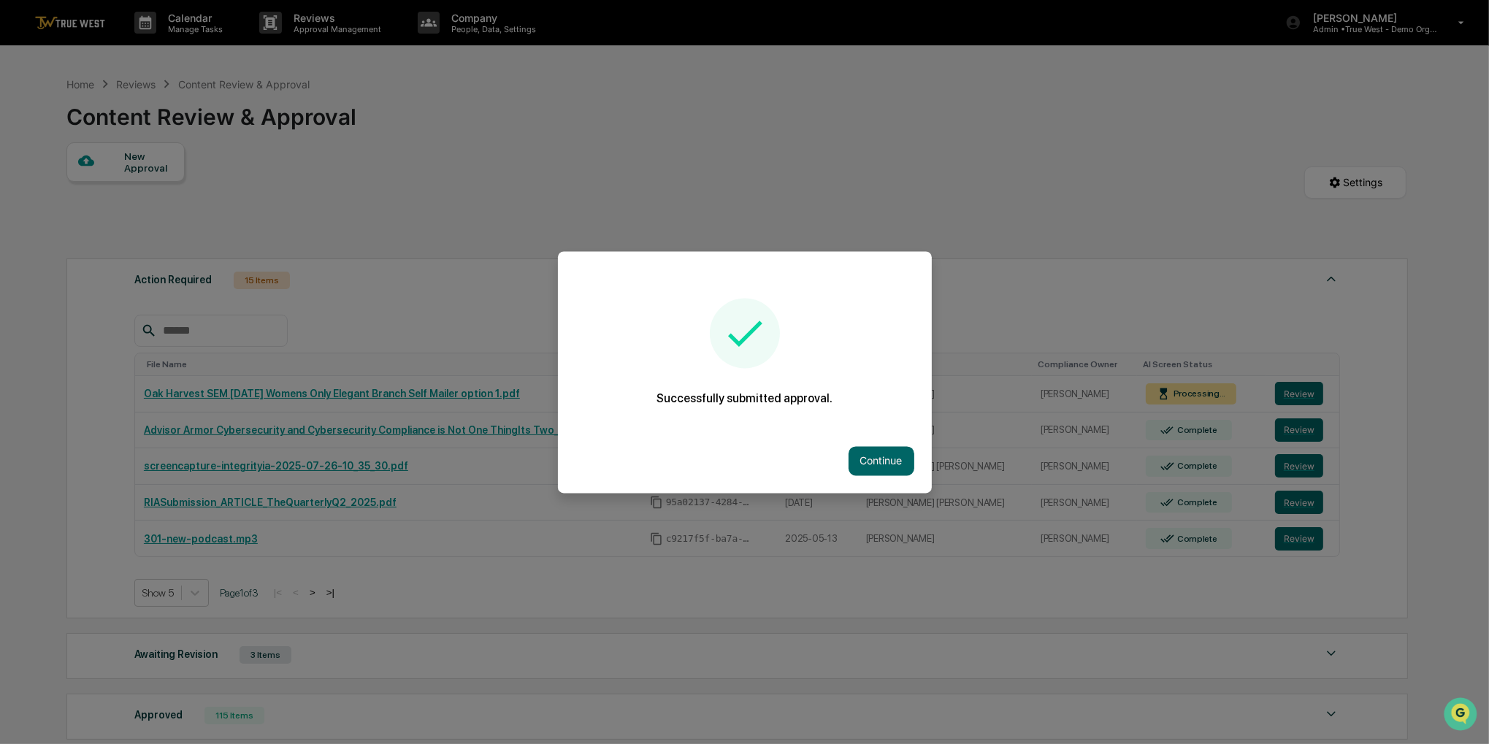
drag, startPoint x: 794, startPoint y: 125, endPoint x: 722, endPoint y: 278, distance: 169.3
click at [722, 278] on div "Successfully submitted approval. Continue" at bounding box center [745, 372] width 374 height 242
click at [860, 455] on button "Continue" at bounding box center [882, 460] width 66 height 29
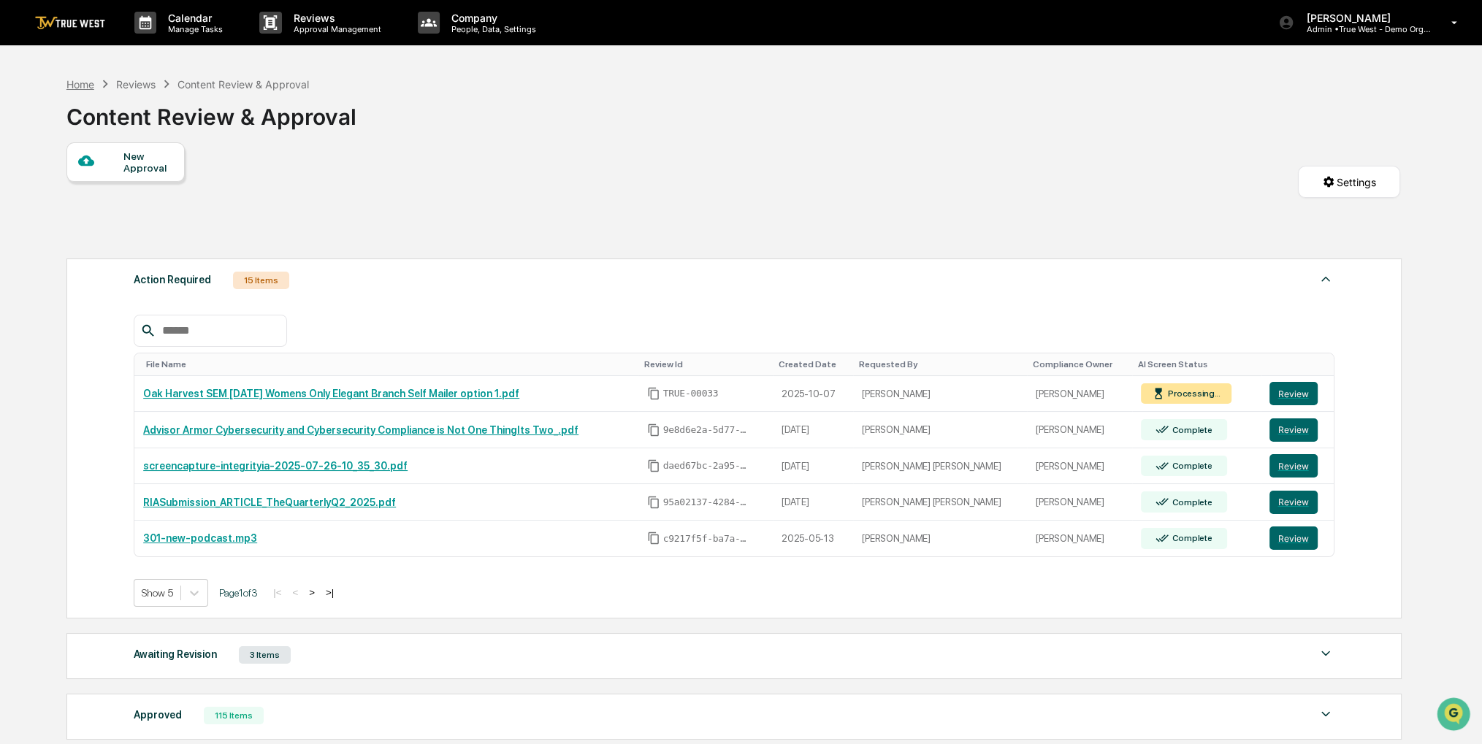
click at [69, 81] on div "Home" at bounding box center [80, 84] width 28 height 12
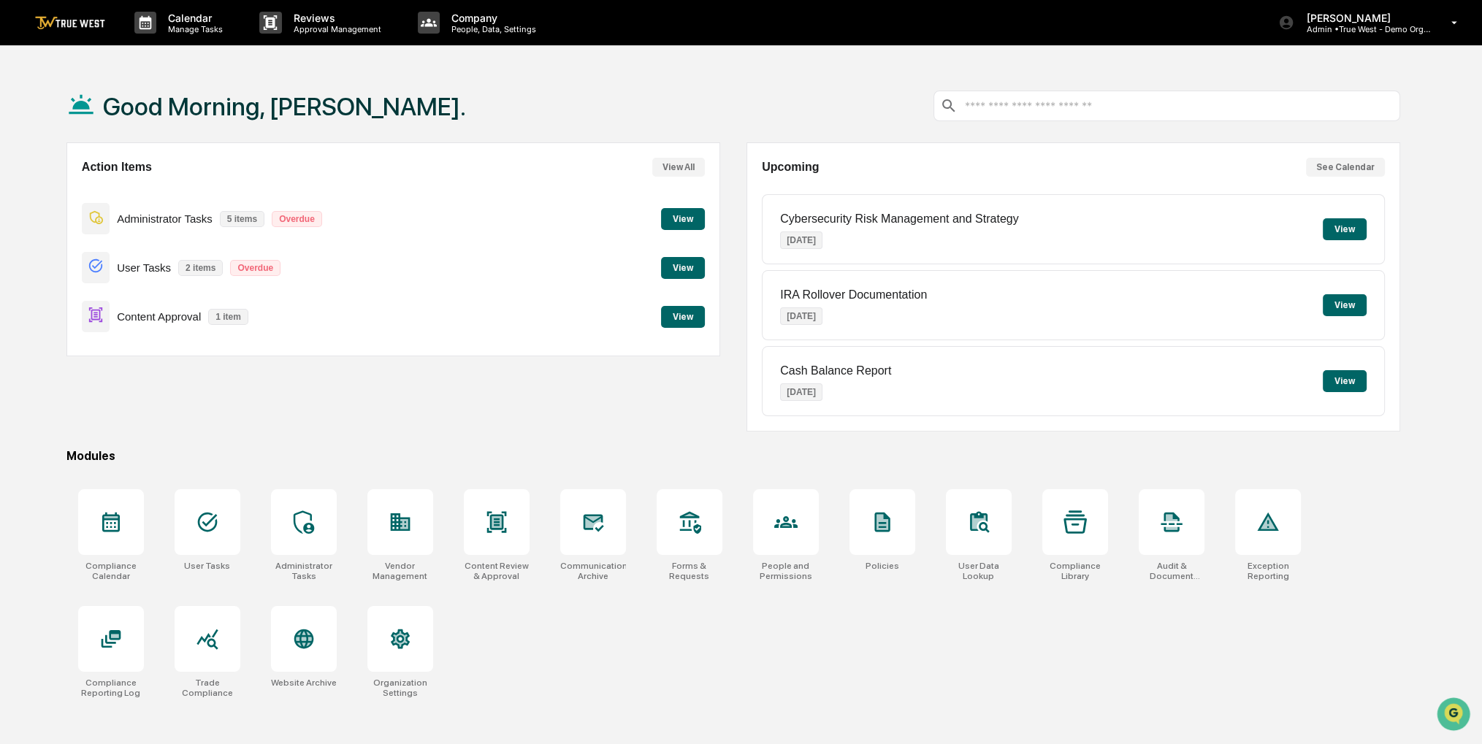
click at [678, 315] on button "View" at bounding box center [683, 317] width 44 height 22
